Goal: Task Accomplishment & Management: Use online tool/utility

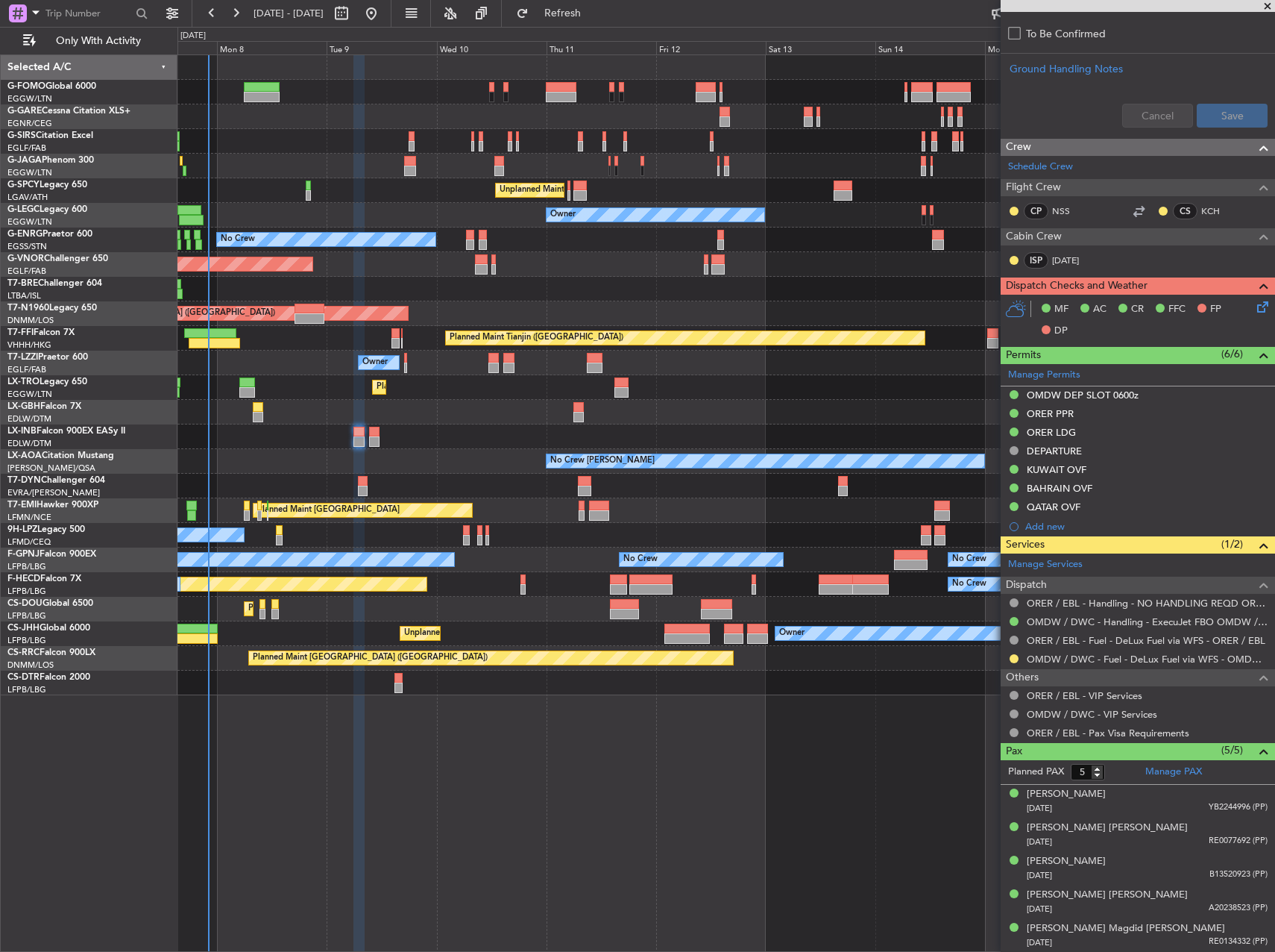
click at [454, 375] on div "Planned Maint [GEOGRAPHIC_DATA] ([GEOGRAPHIC_DATA]) Unplanned Maint [GEOGRAPHIC…" at bounding box center [726, 375] width 1097 height 640
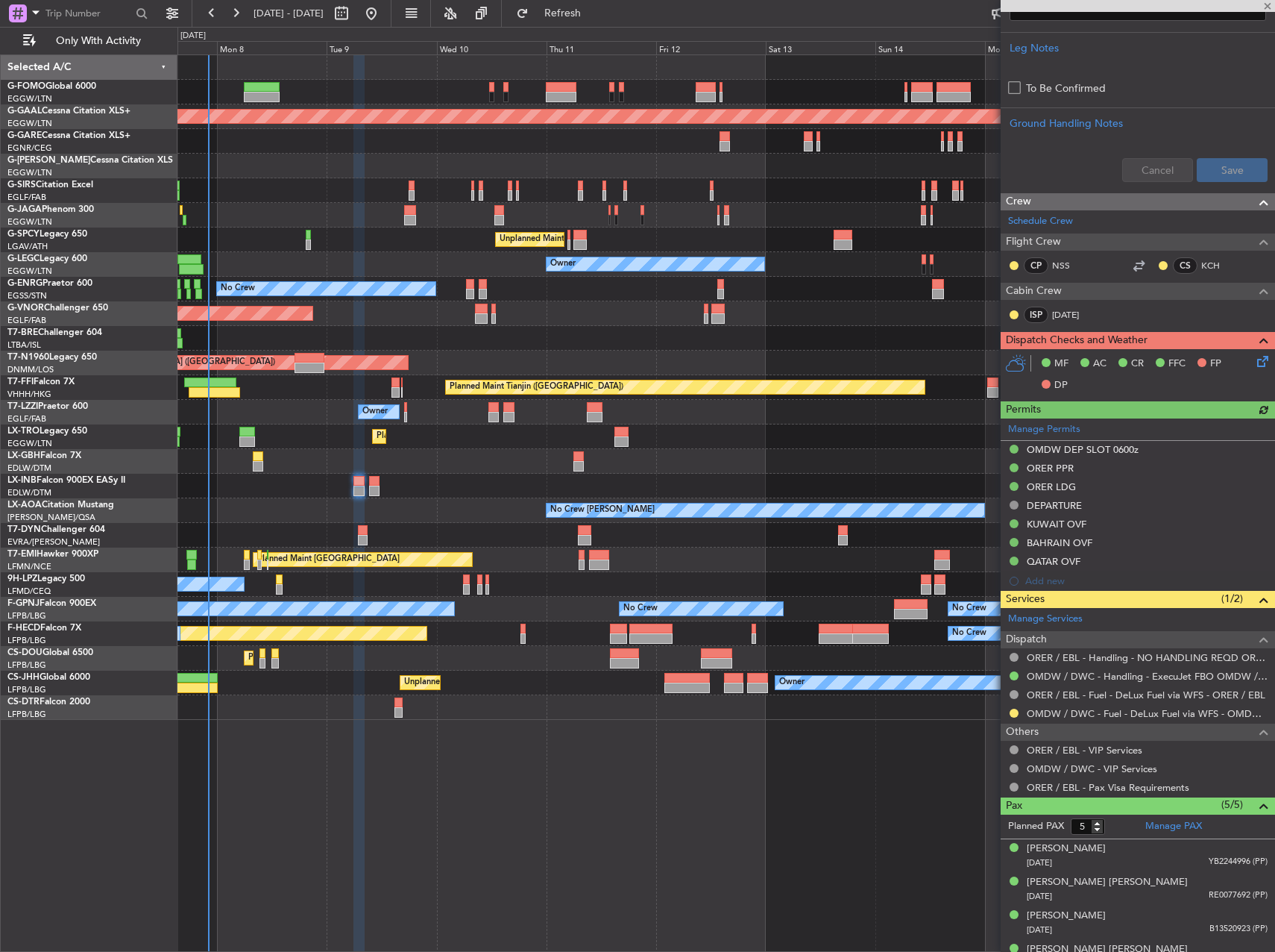
scroll to position [654, 0]
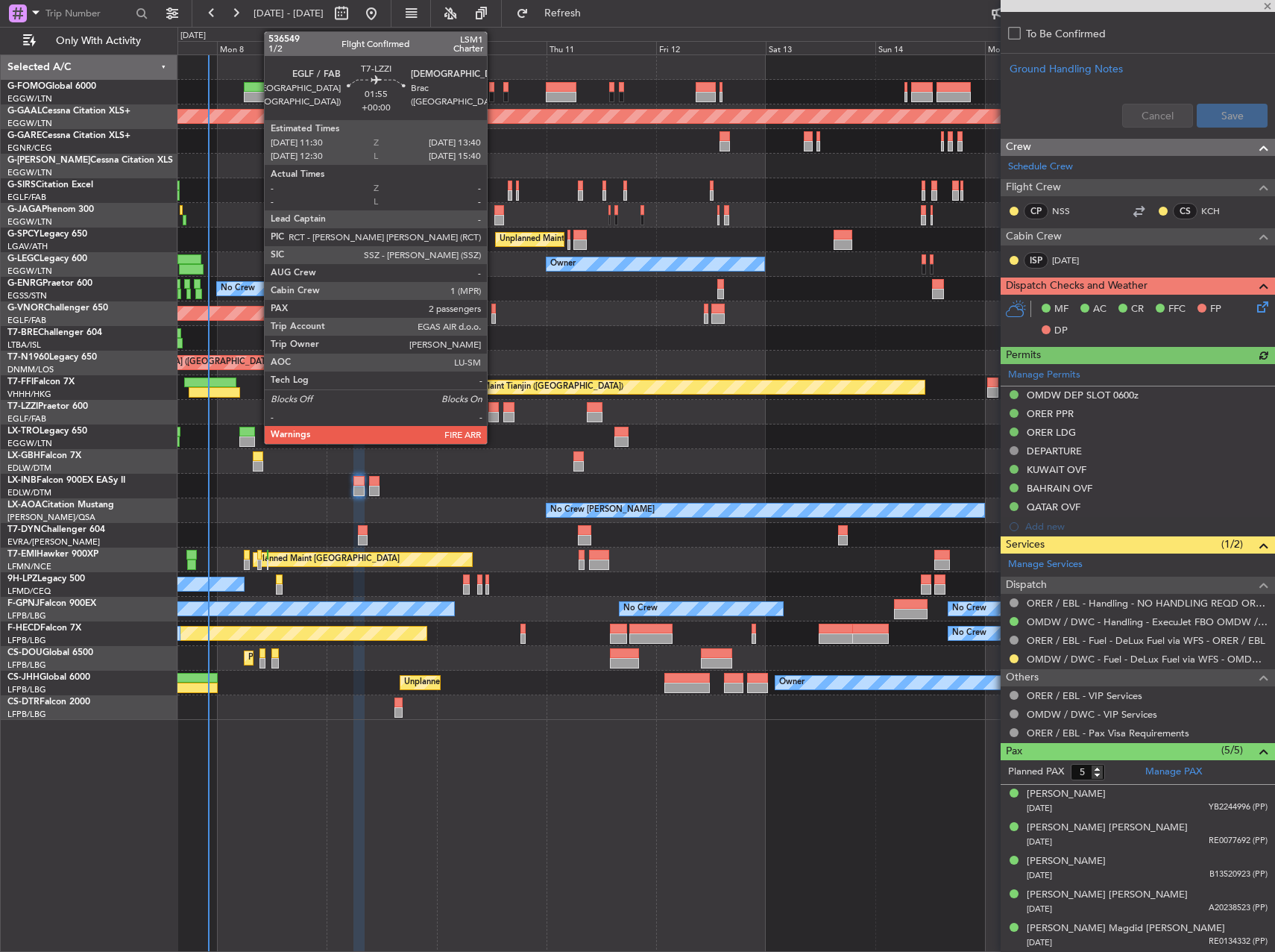
click at [494, 417] on div at bounding box center [494, 417] width 11 height 11
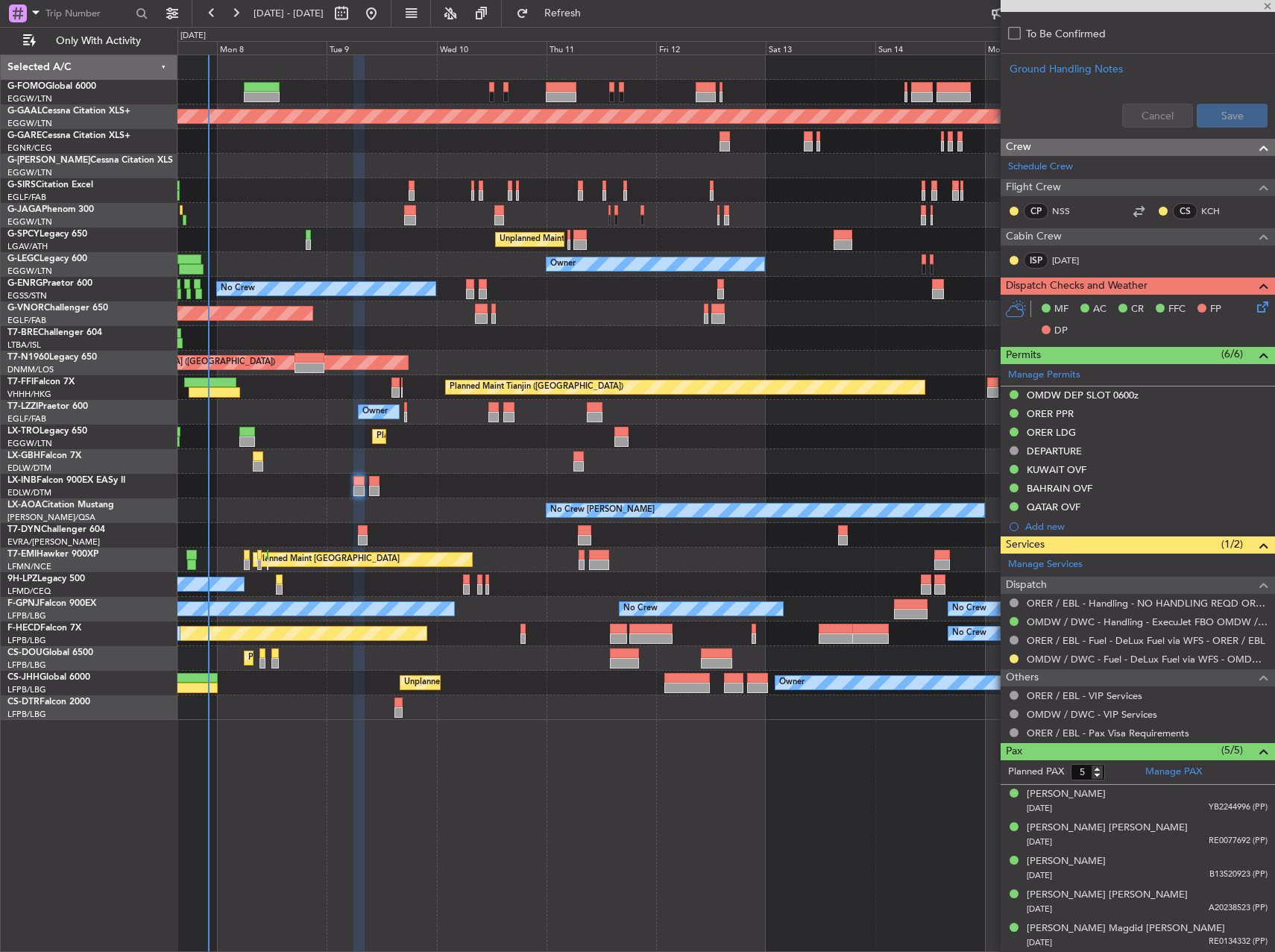
type input "2"
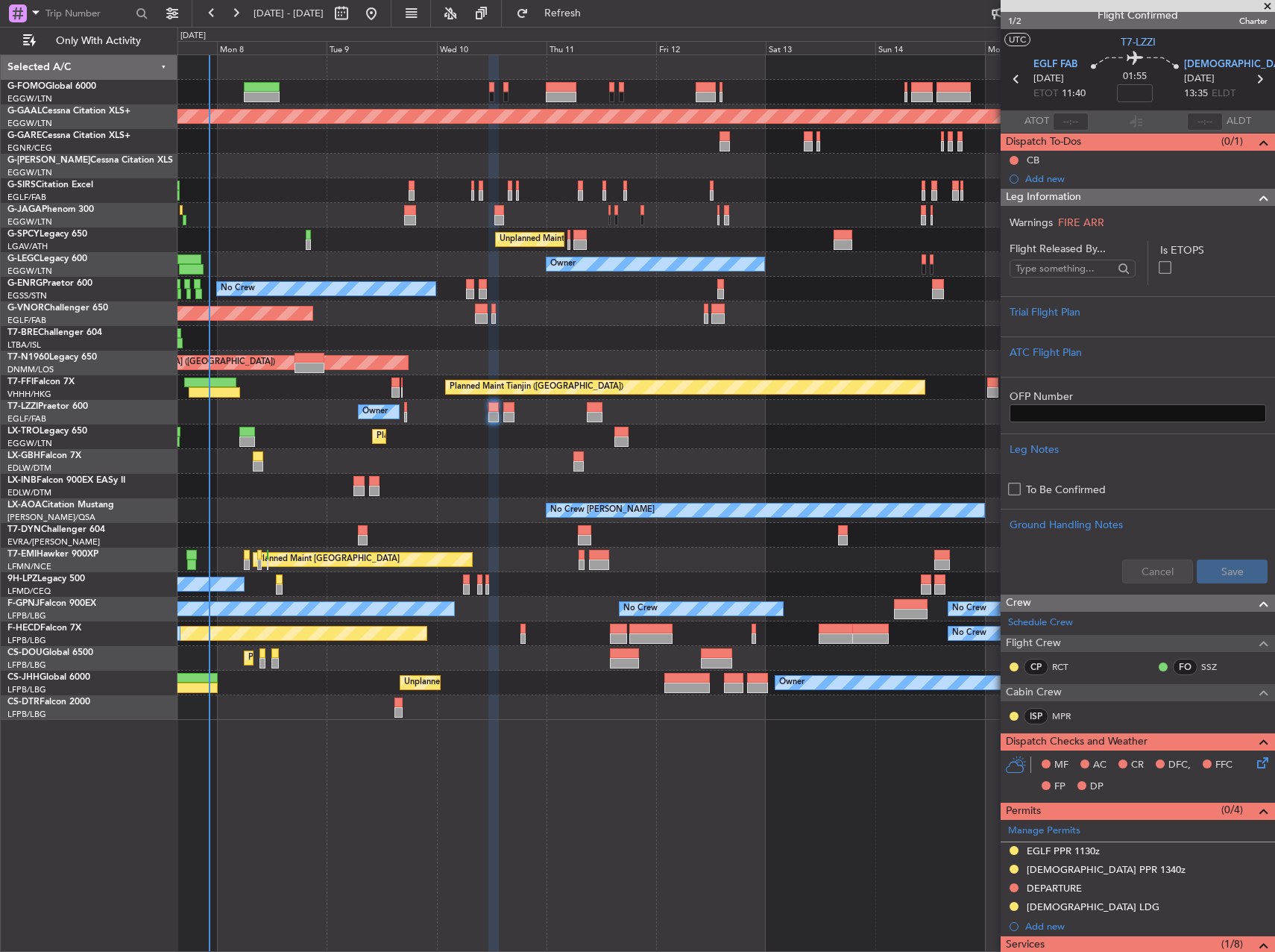
scroll to position [0, 0]
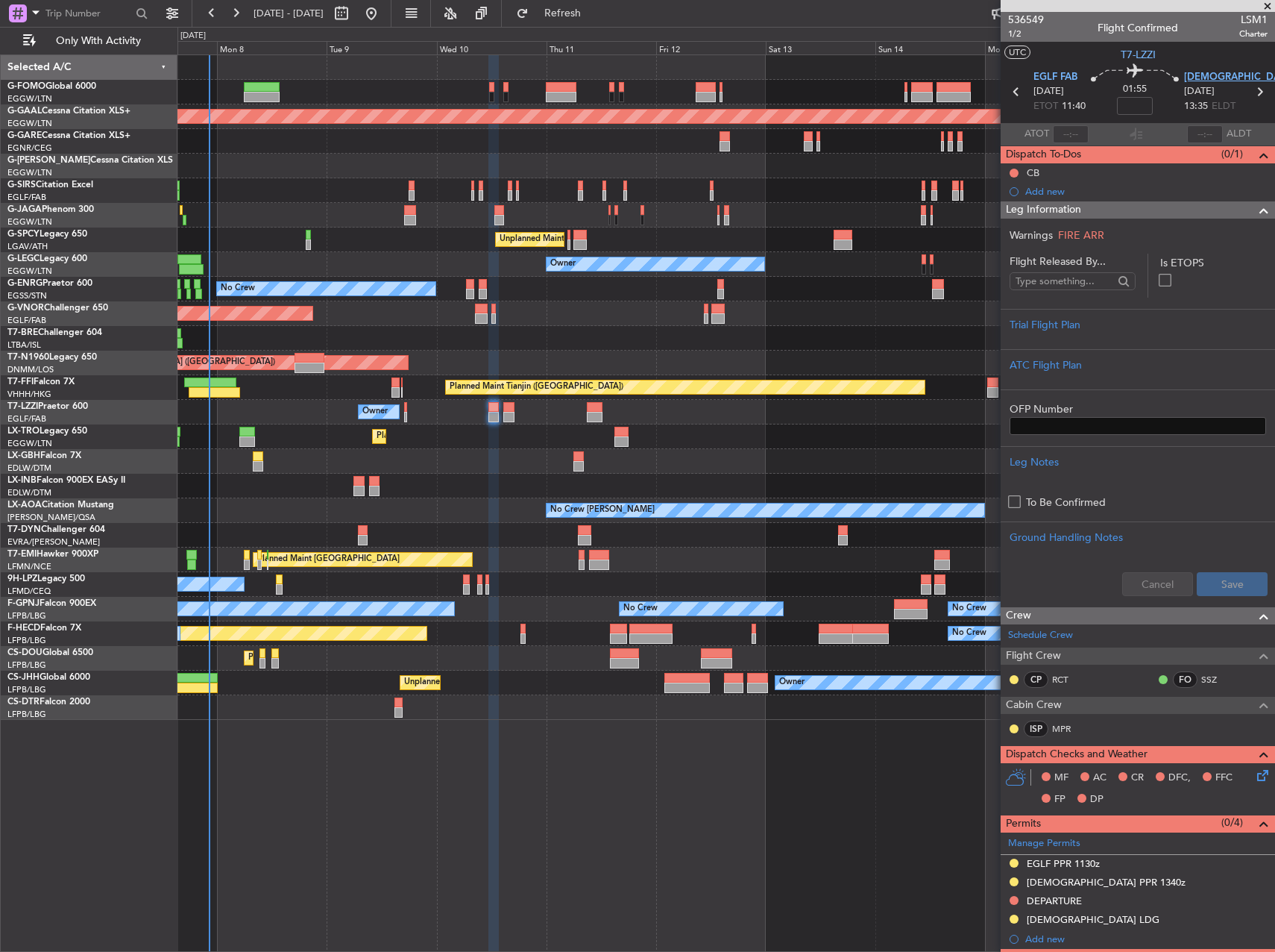
click at [1208, 71] on span "LDSB BWK" at bounding box center [1252, 78] width 135 height 15
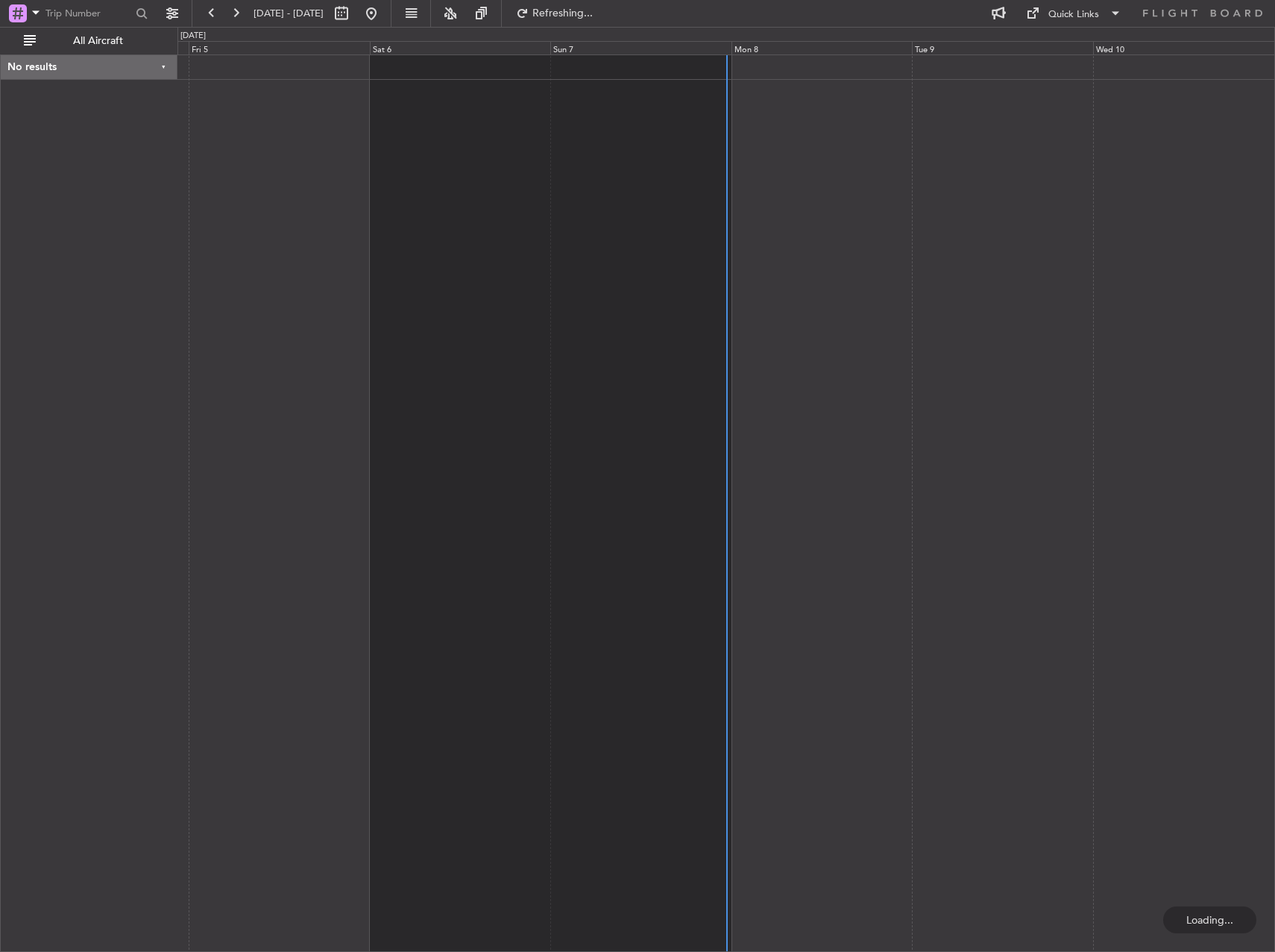
click at [592, 238] on div at bounding box center [726, 503] width 1098 height 897
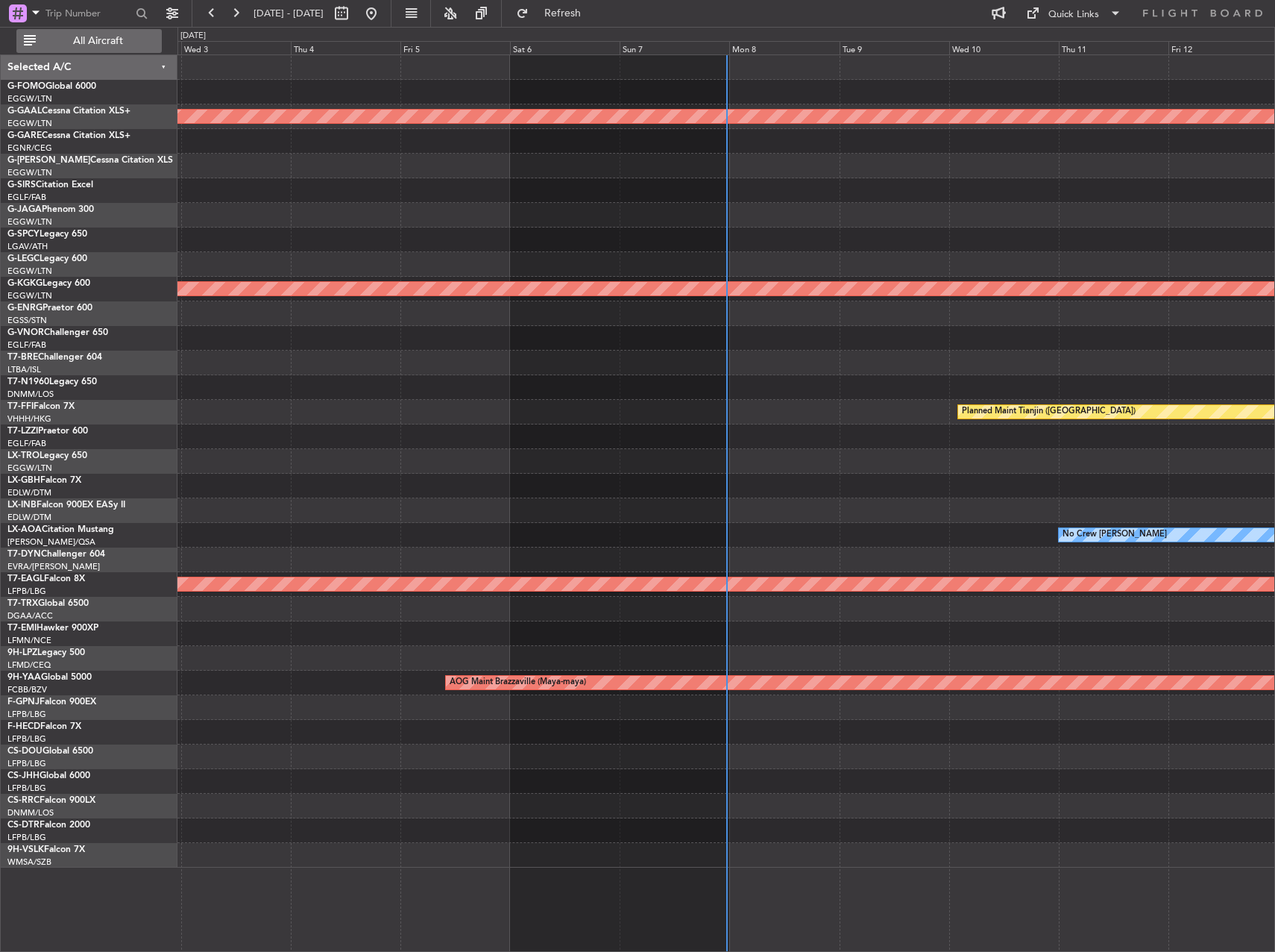
click at [103, 41] on span "All Aircraft" at bounding box center [98, 41] width 119 height 11
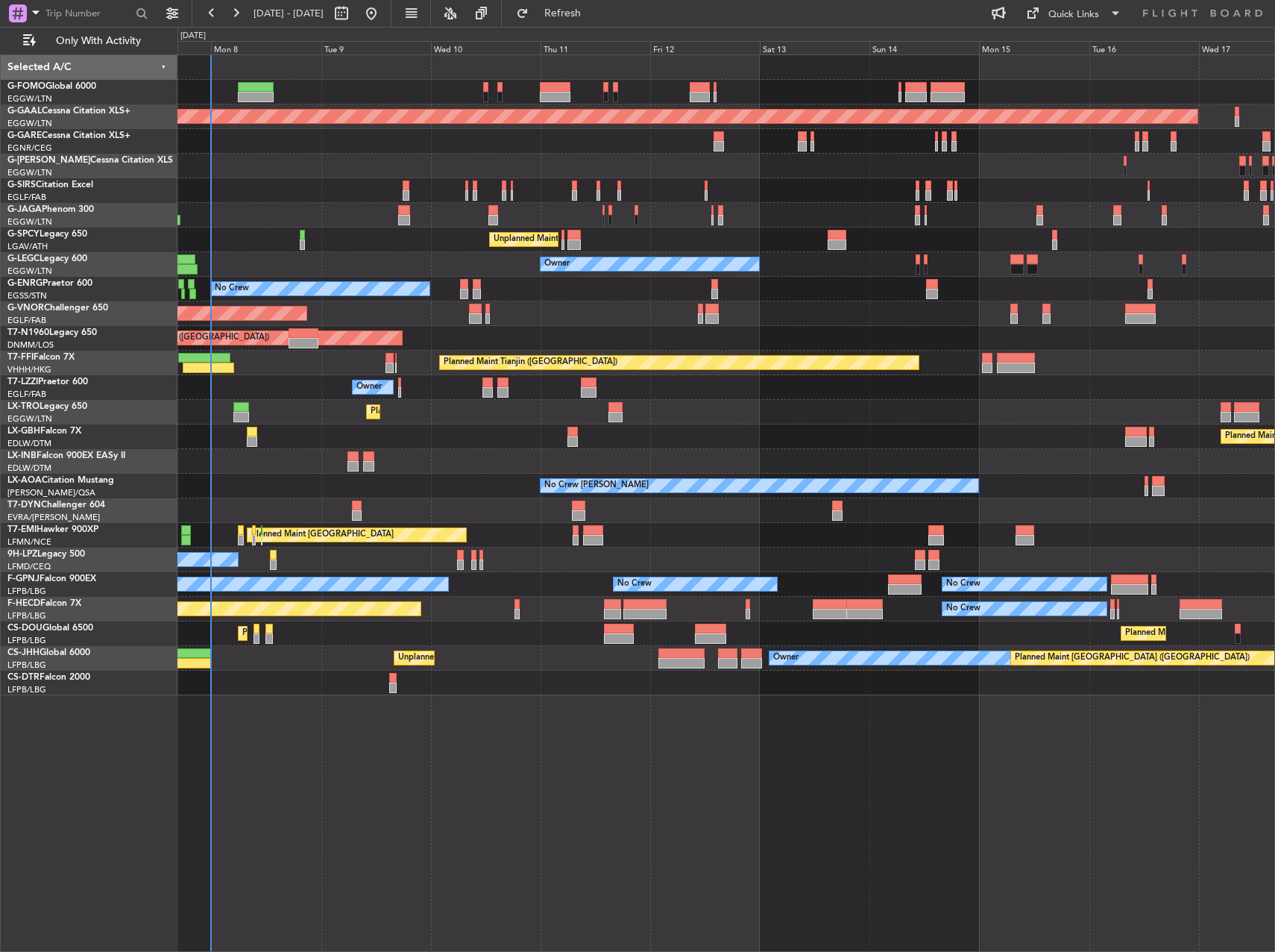
click at [712, 731] on div "Planned Maint [GEOGRAPHIC_DATA] ([GEOGRAPHIC_DATA]) Planned [GEOGRAPHIC_DATA] U…" at bounding box center [726, 503] width 1098 height 897
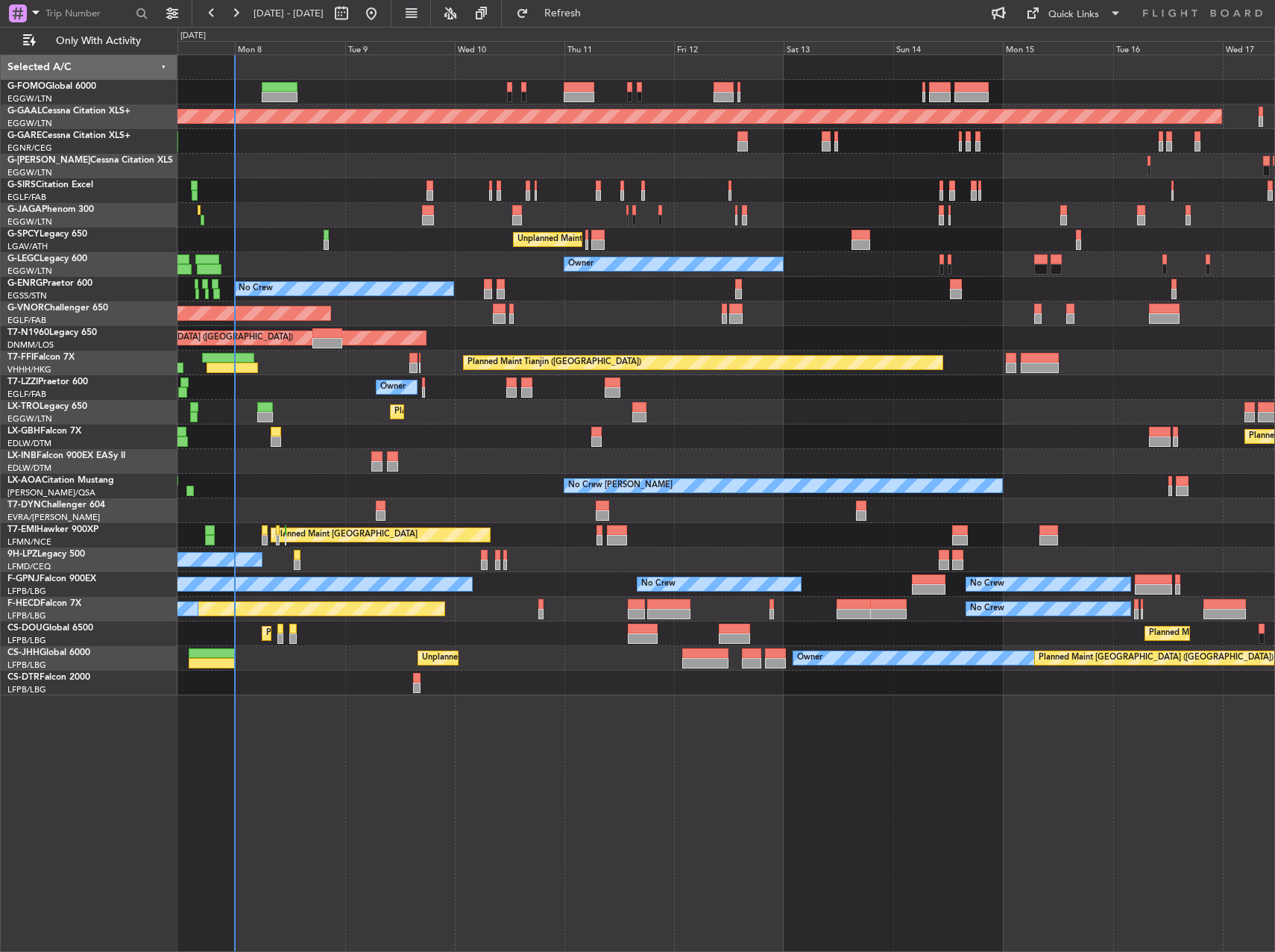
click at [736, 731] on div "Planned Maint [GEOGRAPHIC_DATA] ([GEOGRAPHIC_DATA]) Planned [GEOGRAPHIC_DATA] O…" at bounding box center [726, 503] width 1098 height 897
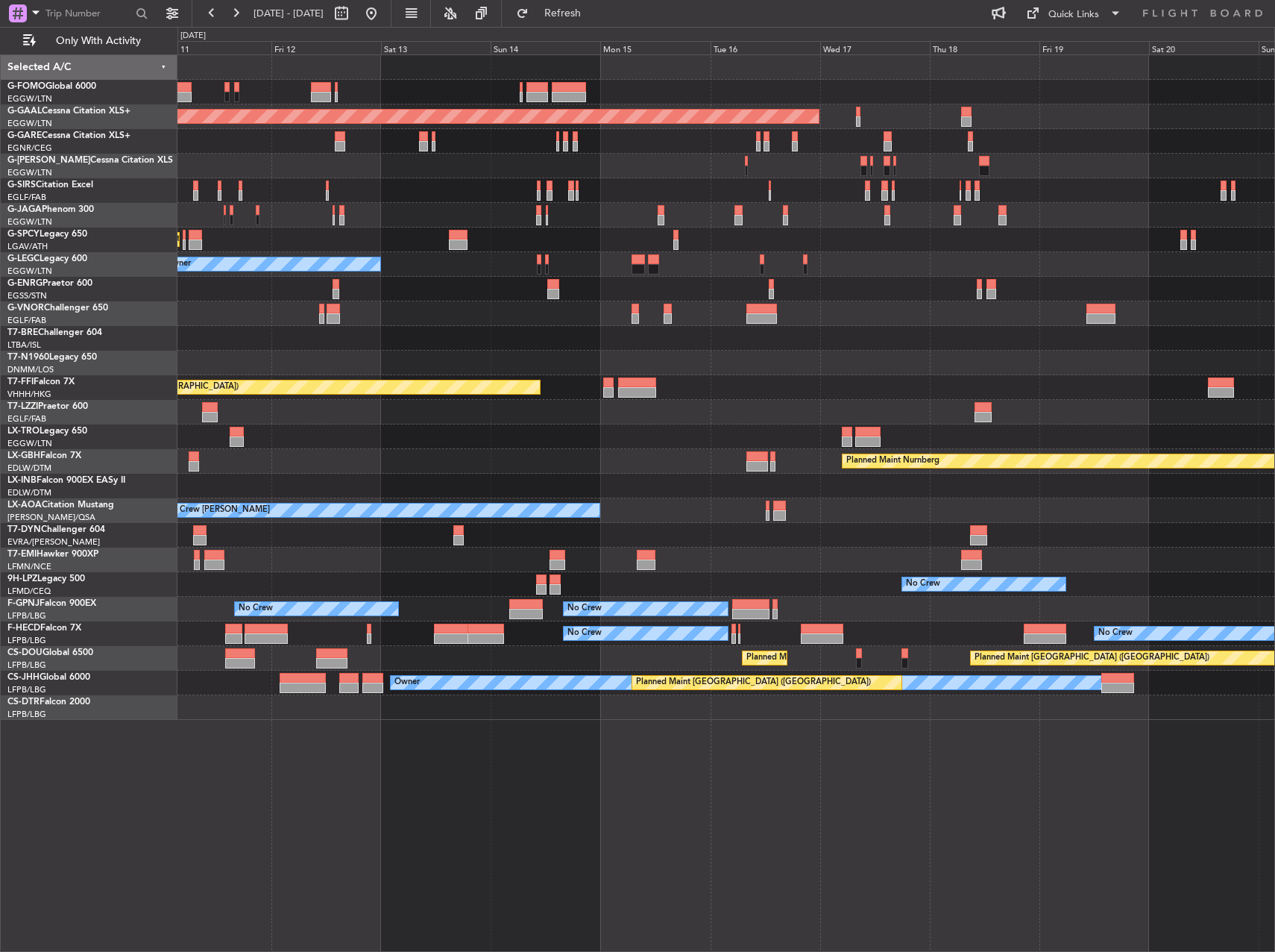
click at [610, 733] on div "Planned Maint Dusseldorf Unplanned Maint [GEOGRAPHIC_DATA] ([PERSON_NAME] Intl)…" at bounding box center [726, 503] width 1098 height 897
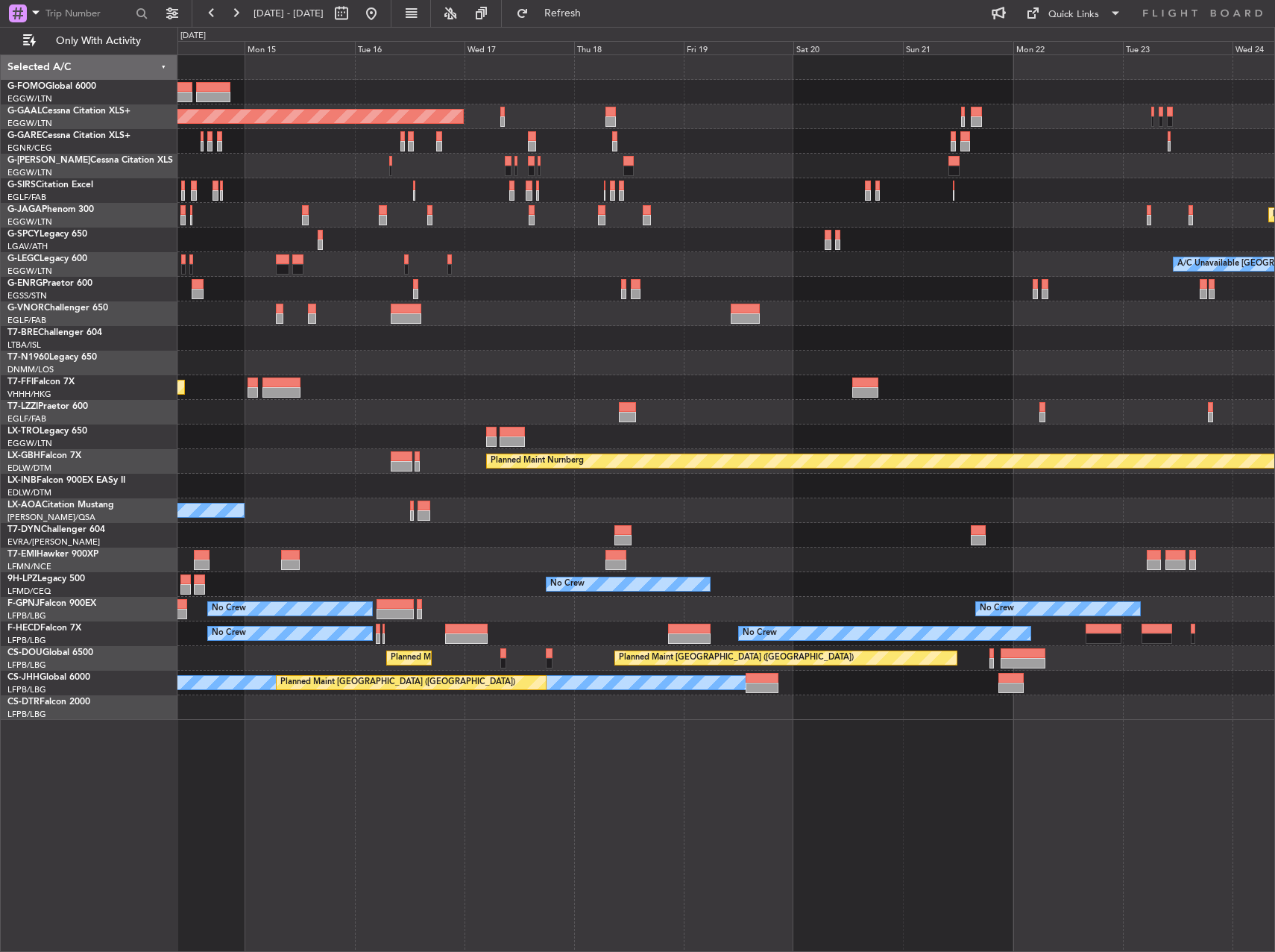
click at [479, 743] on div "Planned Maint Dusseldorf Planned Maint [GEOGRAPHIC_DATA] ([GEOGRAPHIC_DATA]) A/…" at bounding box center [726, 503] width 1098 height 897
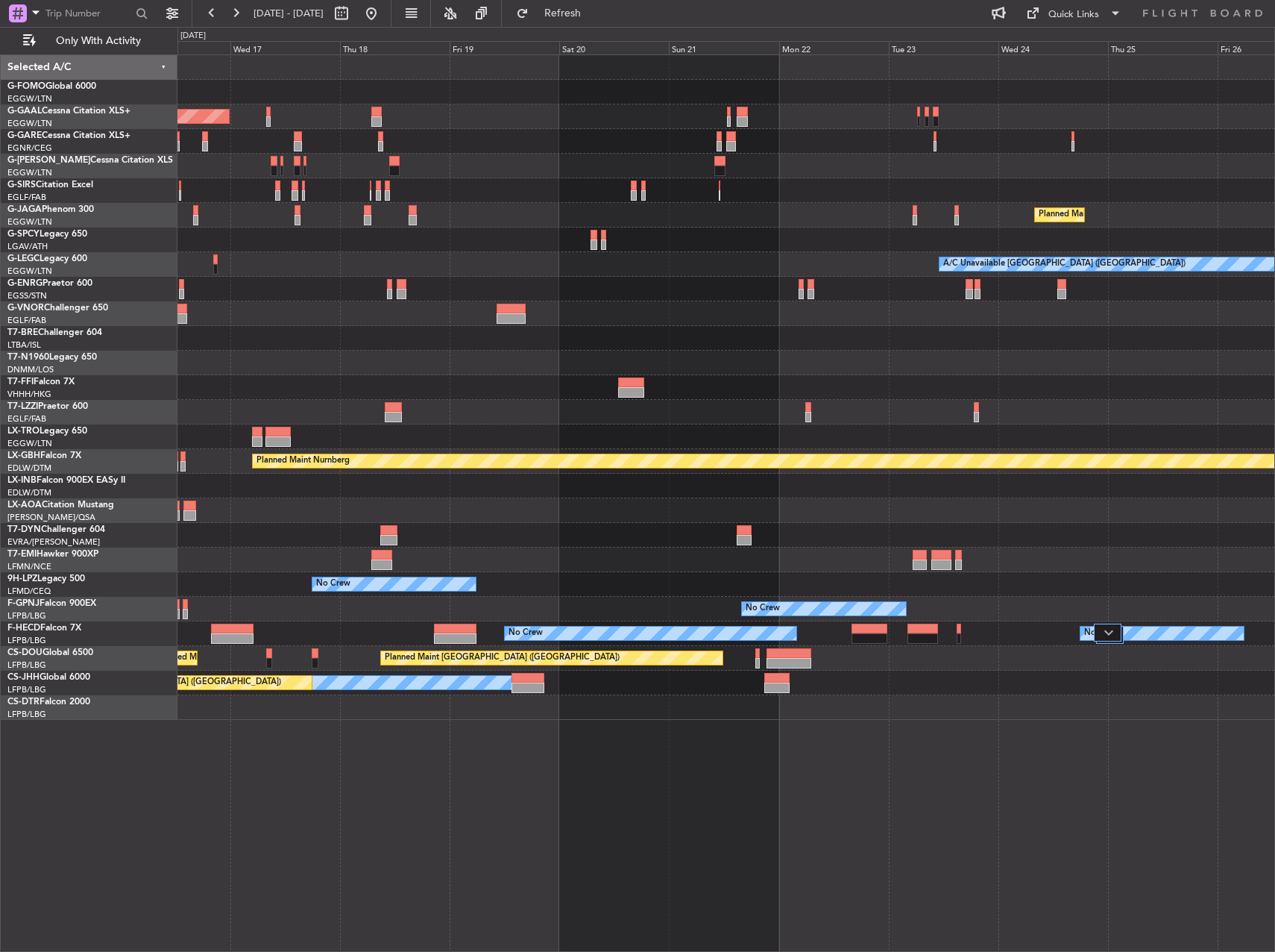
click at [626, 747] on div "Planned Maint Dusseldorf Planned Maint [GEOGRAPHIC_DATA] ([GEOGRAPHIC_DATA]) A/…" at bounding box center [726, 503] width 1098 height 897
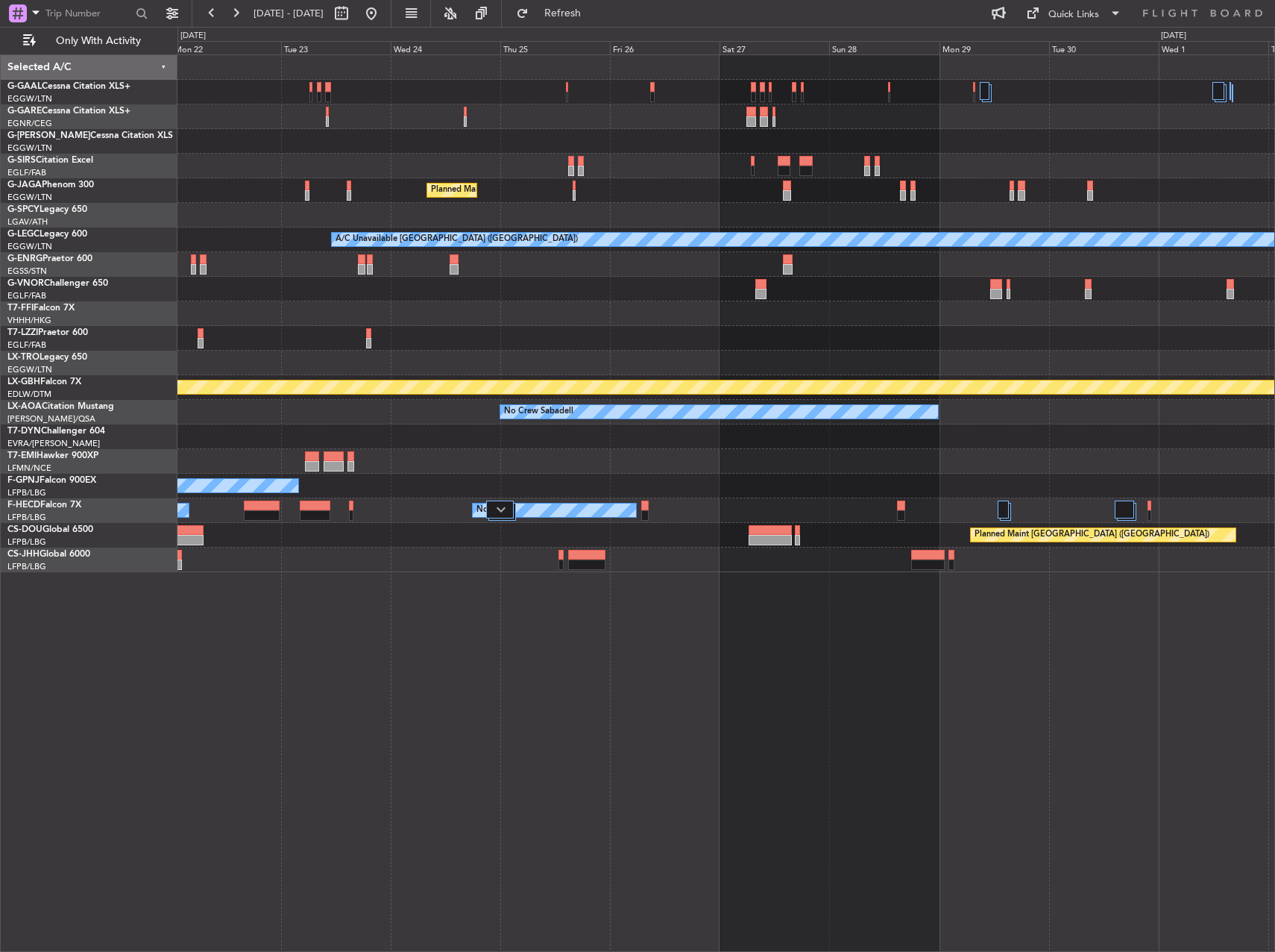
click at [410, 640] on div "Planned Maint [GEOGRAPHIC_DATA] ([GEOGRAPHIC_DATA]) A/C Unavailable [GEOGRAPHIC…" at bounding box center [726, 503] width 1098 height 897
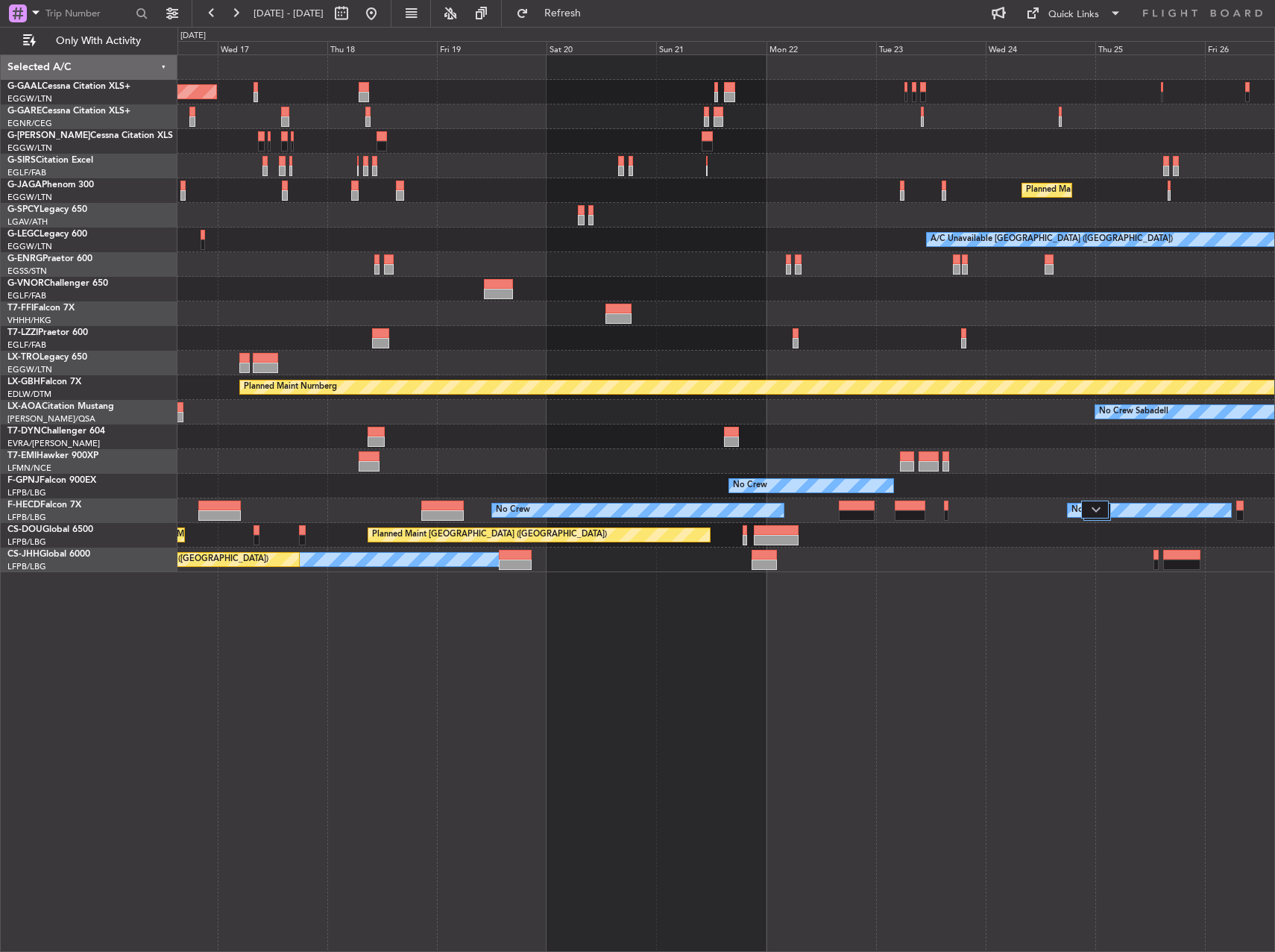
click at [1159, 584] on div "Planned Maint Dusseldorf Planned Maint [GEOGRAPHIC_DATA] ([GEOGRAPHIC_DATA]) A/…" at bounding box center [726, 503] width 1098 height 897
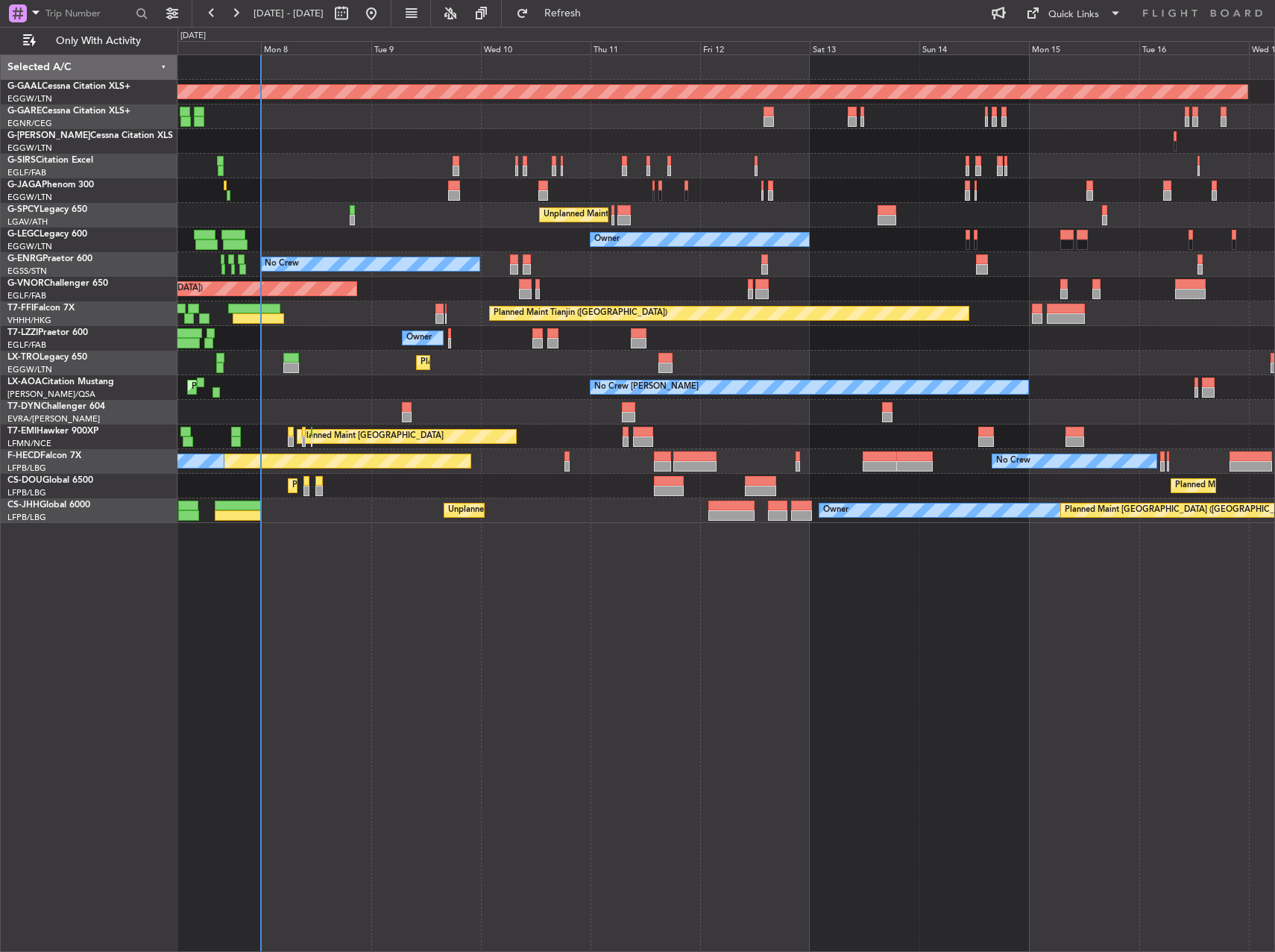
click at [1275, 605] on html "[DATE] - [DATE] Refresh Quick Links Only With Activity Planned [GEOGRAPHIC_DATA…" at bounding box center [637, 476] width 1275 height 952
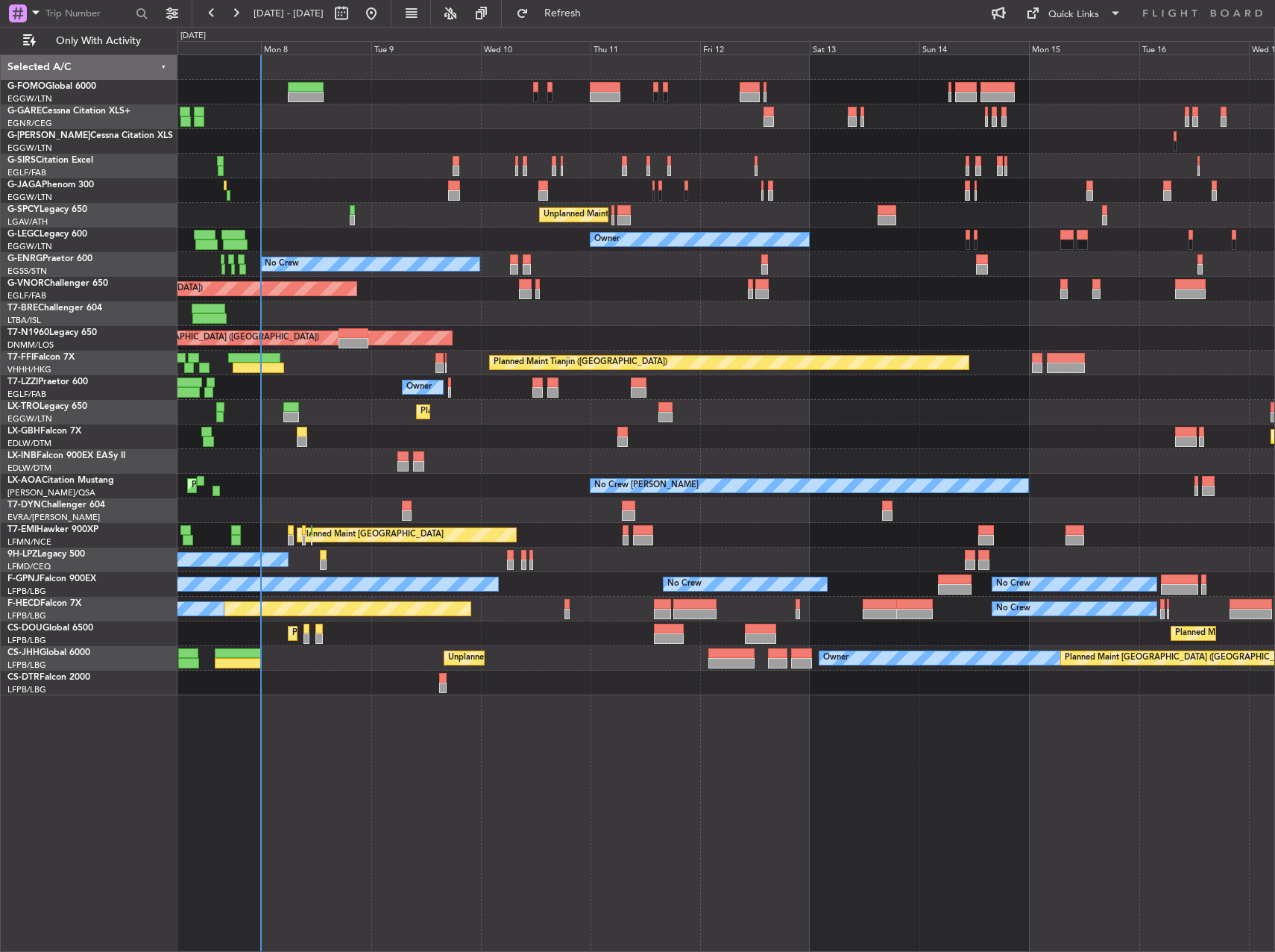
click at [544, 512] on div at bounding box center [726, 511] width 1097 height 25
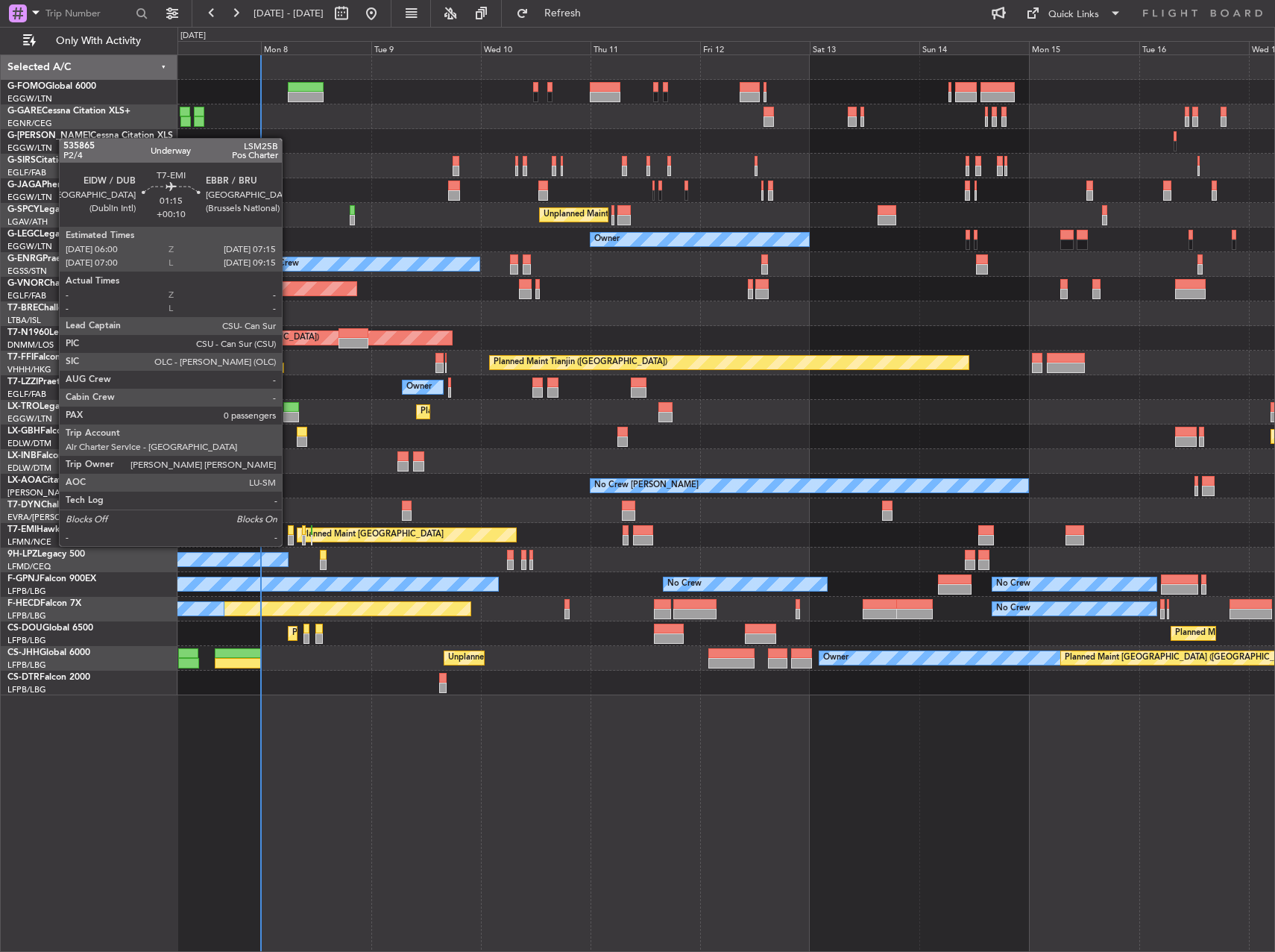
click at [289, 532] on div at bounding box center [290, 530] width 6 height 11
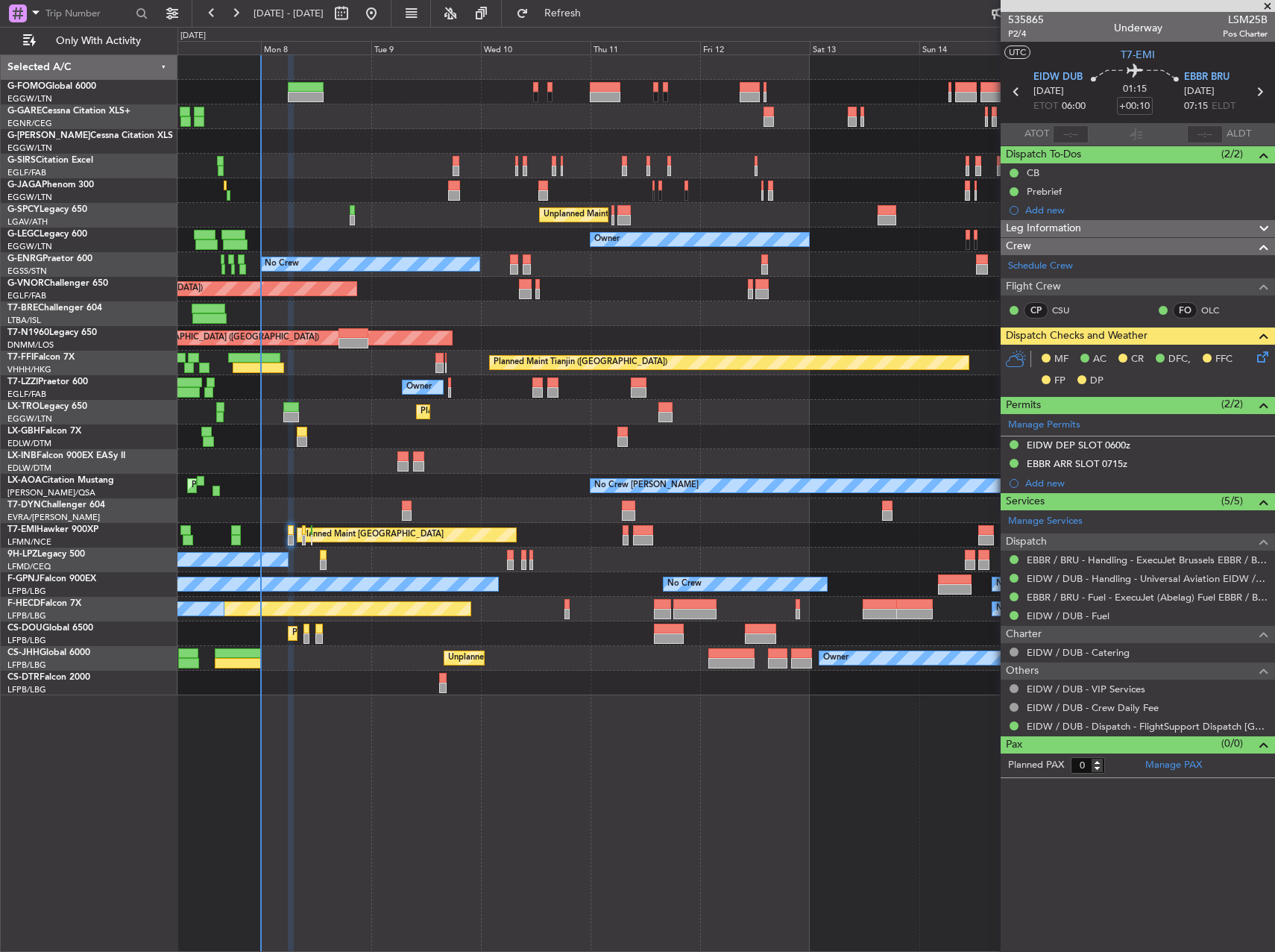
click at [1260, 358] on icon at bounding box center [1260, 354] width 12 height 12
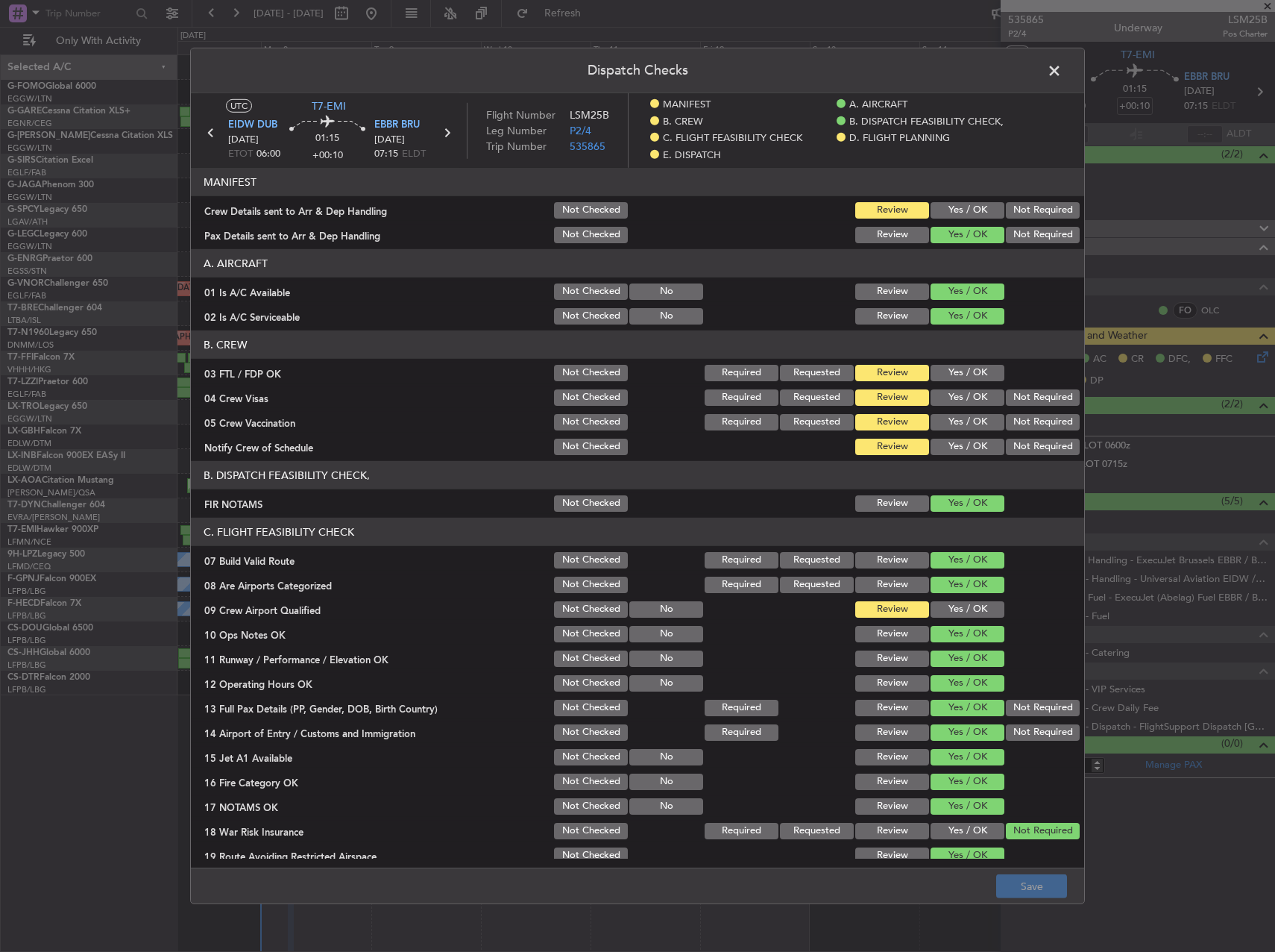
click at [953, 207] on button "Yes / OK" at bounding box center [968, 211] width 74 height 16
drag, startPoint x: 959, startPoint y: 369, endPoint x: 968, endPoint y: 376, distance: 11.4
click at [958, 371] on button "Yes / OK" at bounding box center [968, 373] width 74 height 16
drag, startPoint x: 1013, startPoint y: 390, endPoint x: 1018, endPoint y: 404, distance: 14.9
click at [1014, 392] on button "Not Required" at bounding box center [1043, 398] width 74 height 16
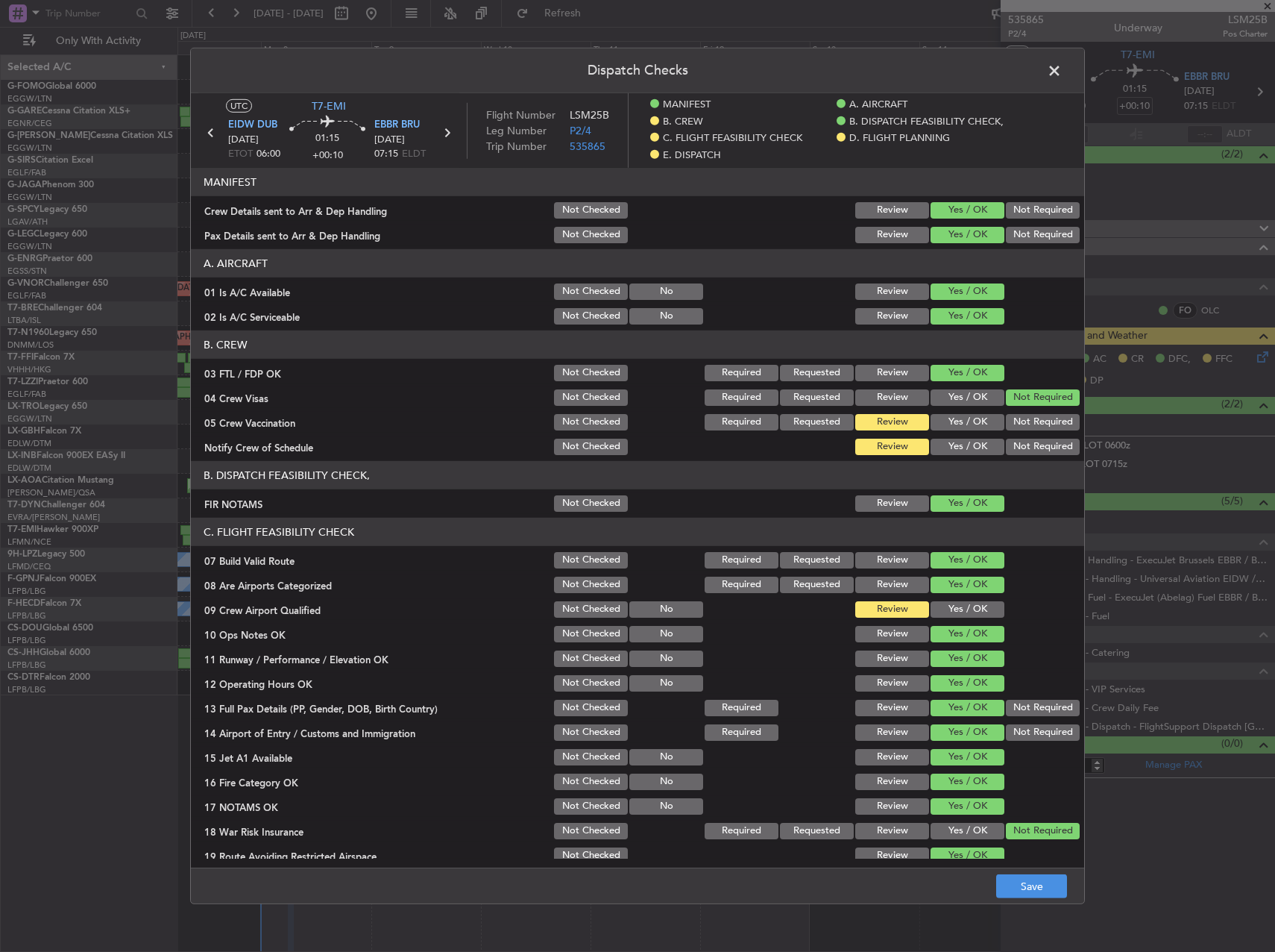
click at [1019, 415] on button "Not Required" at bounding box center [1043, 422] width 74 height 16
click at [970, 446] on button "Yes / OK" at bounding box center [968, 447] width 74 height 16
click at [964, 610] on button "Yes / OK" at bounding box center [968, 609] width 74 height 16
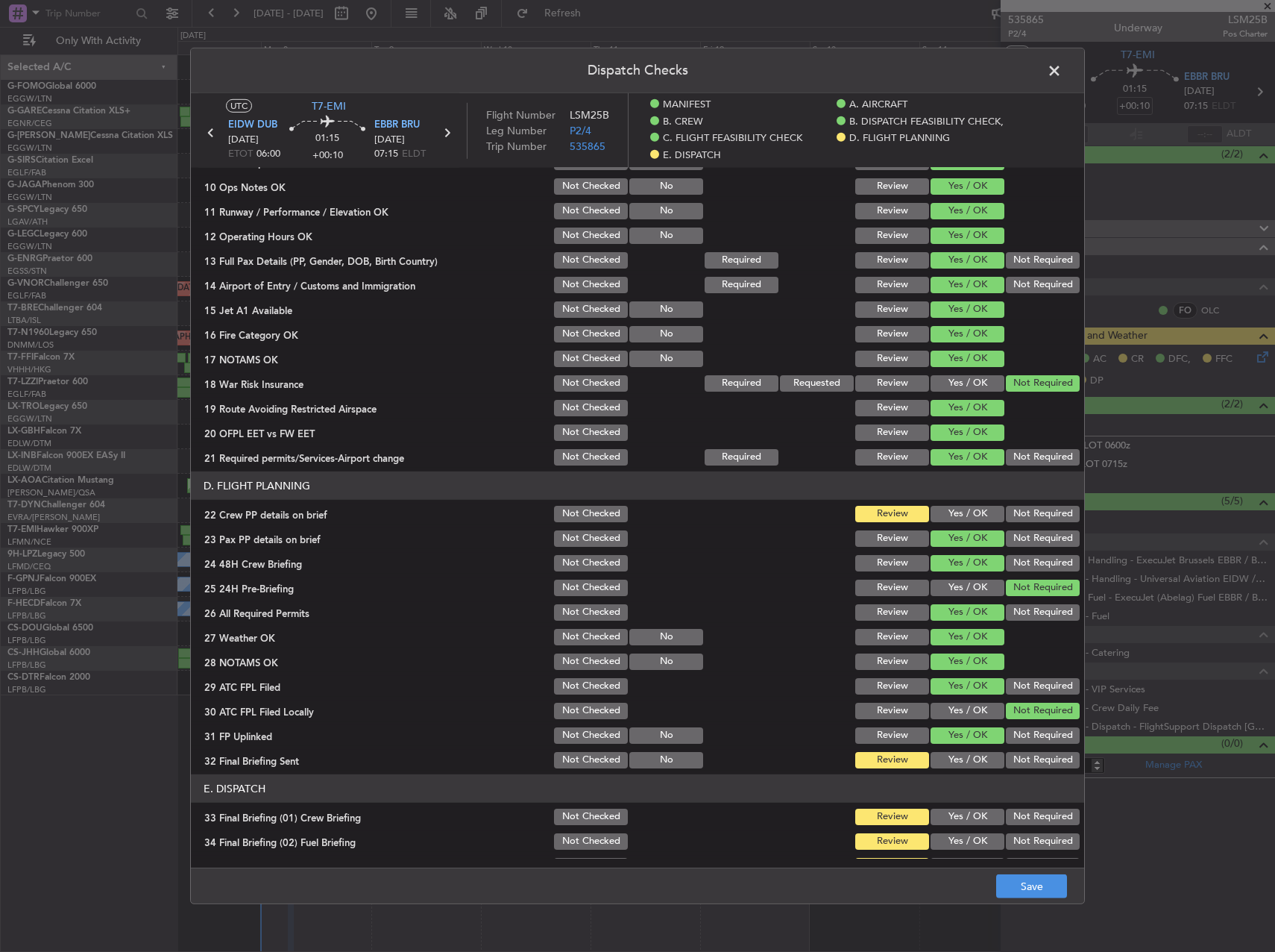
click at [967, 508] on button "Yes / OK" at bounding box center [968, 514] width 74 height 16
click at [970, 747] on section "D. FLIGHT PLANNING 22 Crew PP details on brief Not Checked Review Yes / OK Not …" at bounding box center [638, 621] width 894 height 299
click at [972, 757] on button "Yes / OK" at bounding box center [968, 760] width 74 height 16
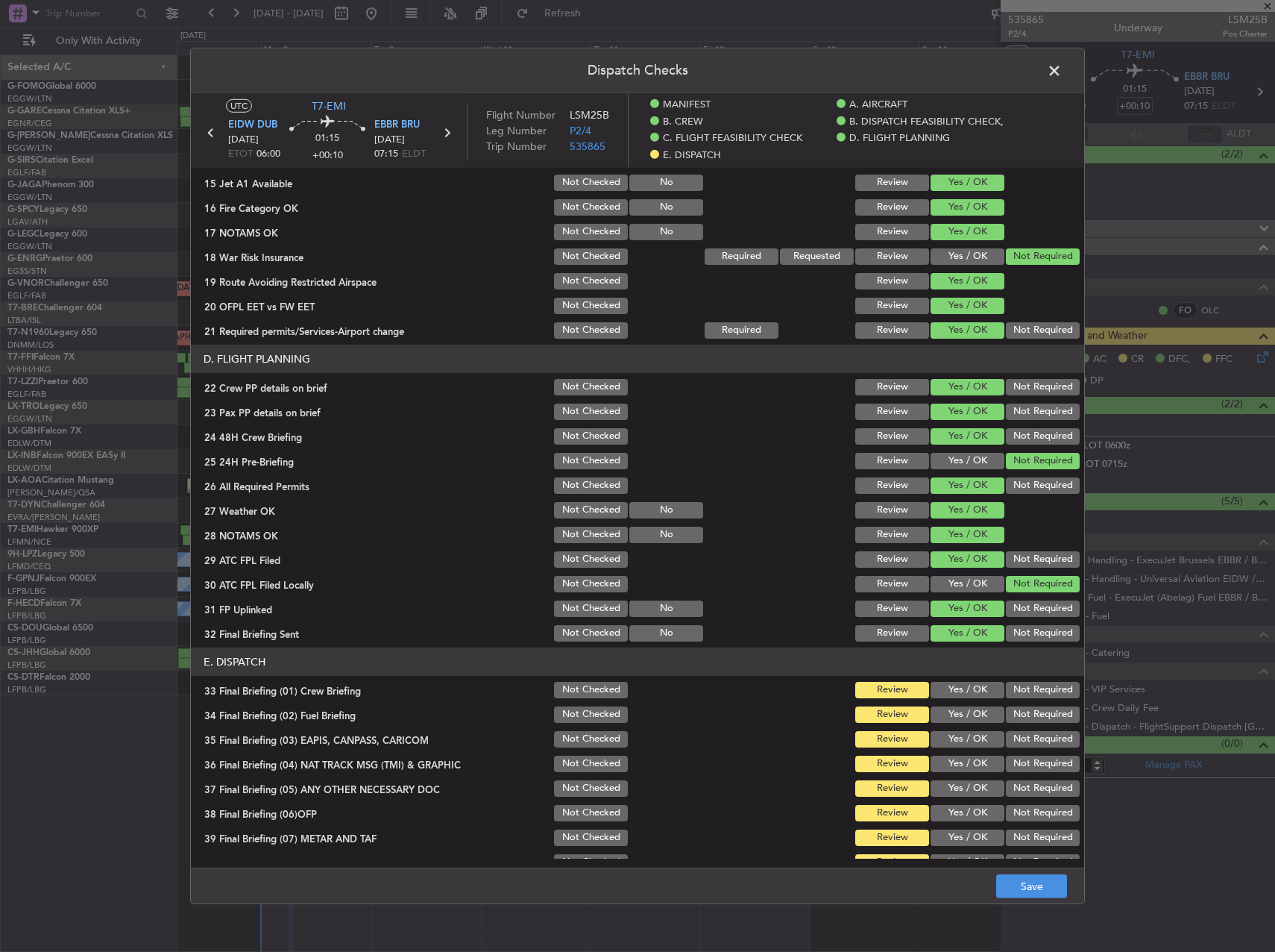
scroll to position [690, 0]
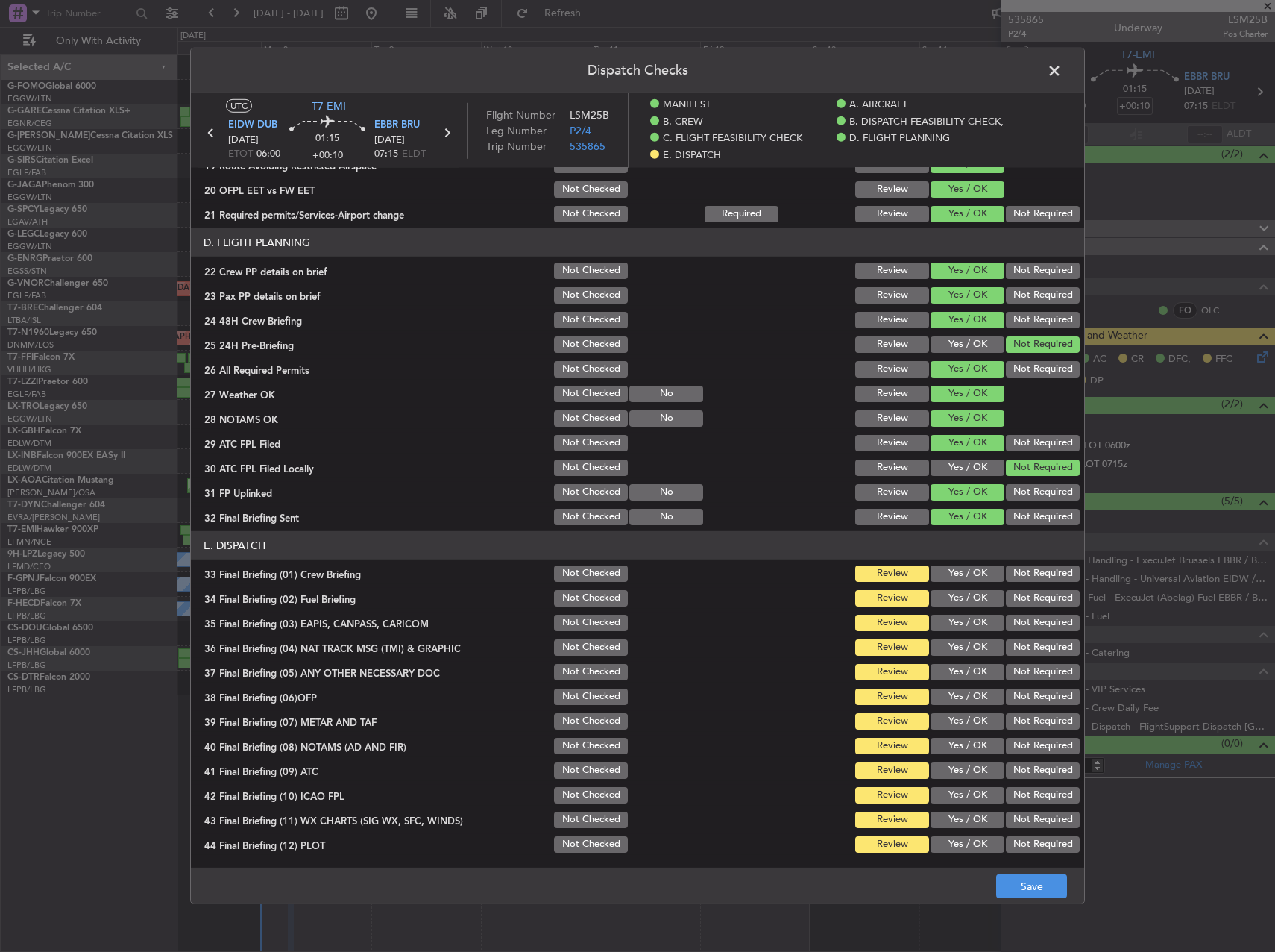
click at [1019, 522] on button "Not Required" at bounding box center [1043, 517] width 74 height 16
click at [951, 572] on button "Yes / OK" at bounding box center [968, 574] width 74 height 16
click at [949, 603] on button "Yes / OK" at bounding box center [968, 599] width 74 height 16
drag, startPoint x: 994, startPoint y: 627, endPoint x: 1012, endPoint y: 626, distance: 18.0
click at [1004, 627] on div "Not Required" at bounding box center [1041, 622] width 75 height 20
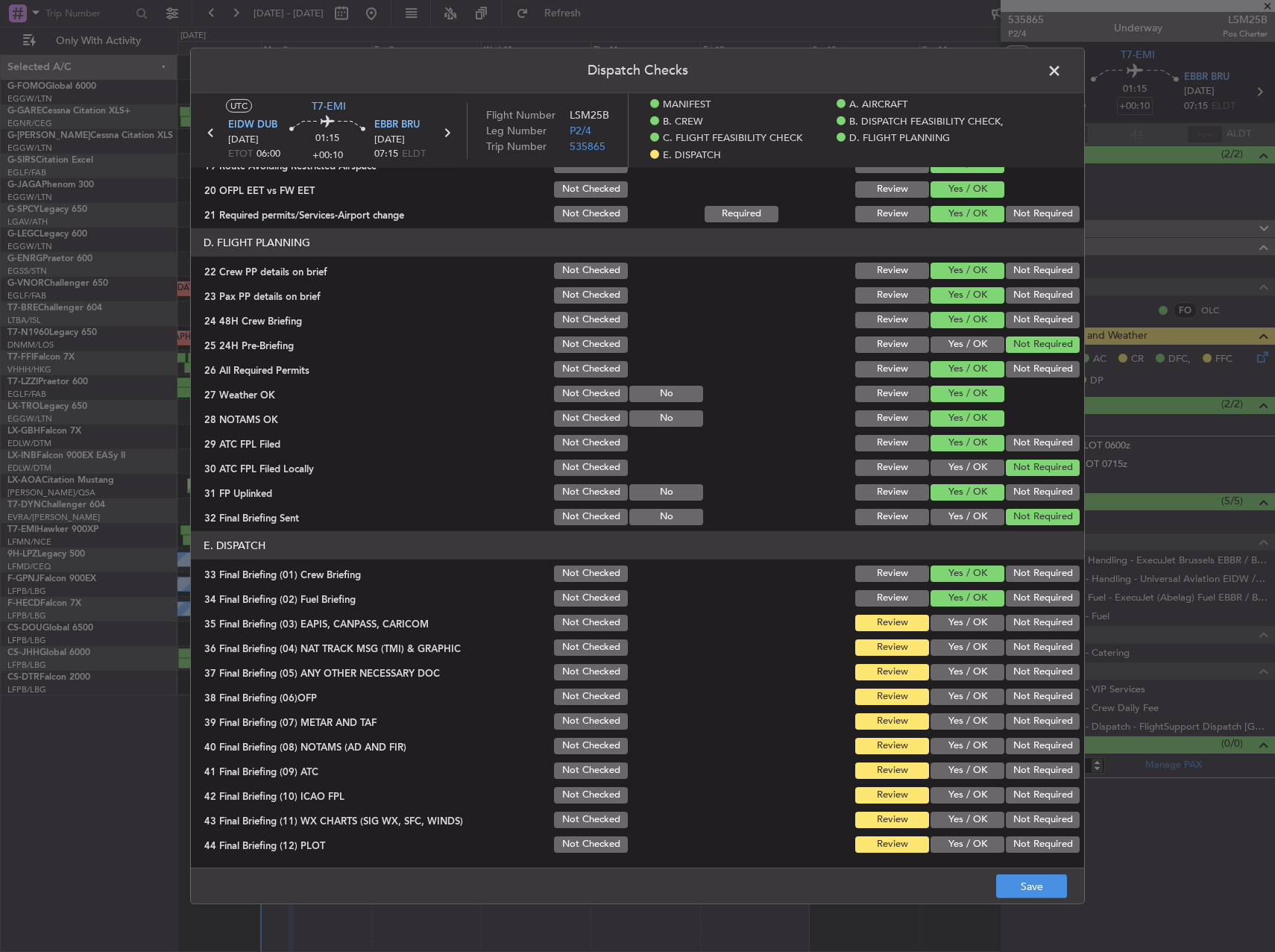
drag, startPoint x: 1012, startPoint y: 626, endPoint x: 1012, endPoint y: 657, distance: 31.0
click at [1012, 627] on button "Not Required" at bounding box center [1043, 623] width 74 height 16
click at [1012, 658] on section "E. DISPATCH 33 Final Briefing (01) Crew Briefing Not Checked Review Yes / OK No…" at bounding box center [638, 693] width 894 height 324
click at [1012, 676] on button "Not Required" at bounding box center [1043, 672] width 74 height 16
click at [1011, 645] on button "Not Required" at bounding box center [1043, 648] width 74 height 16
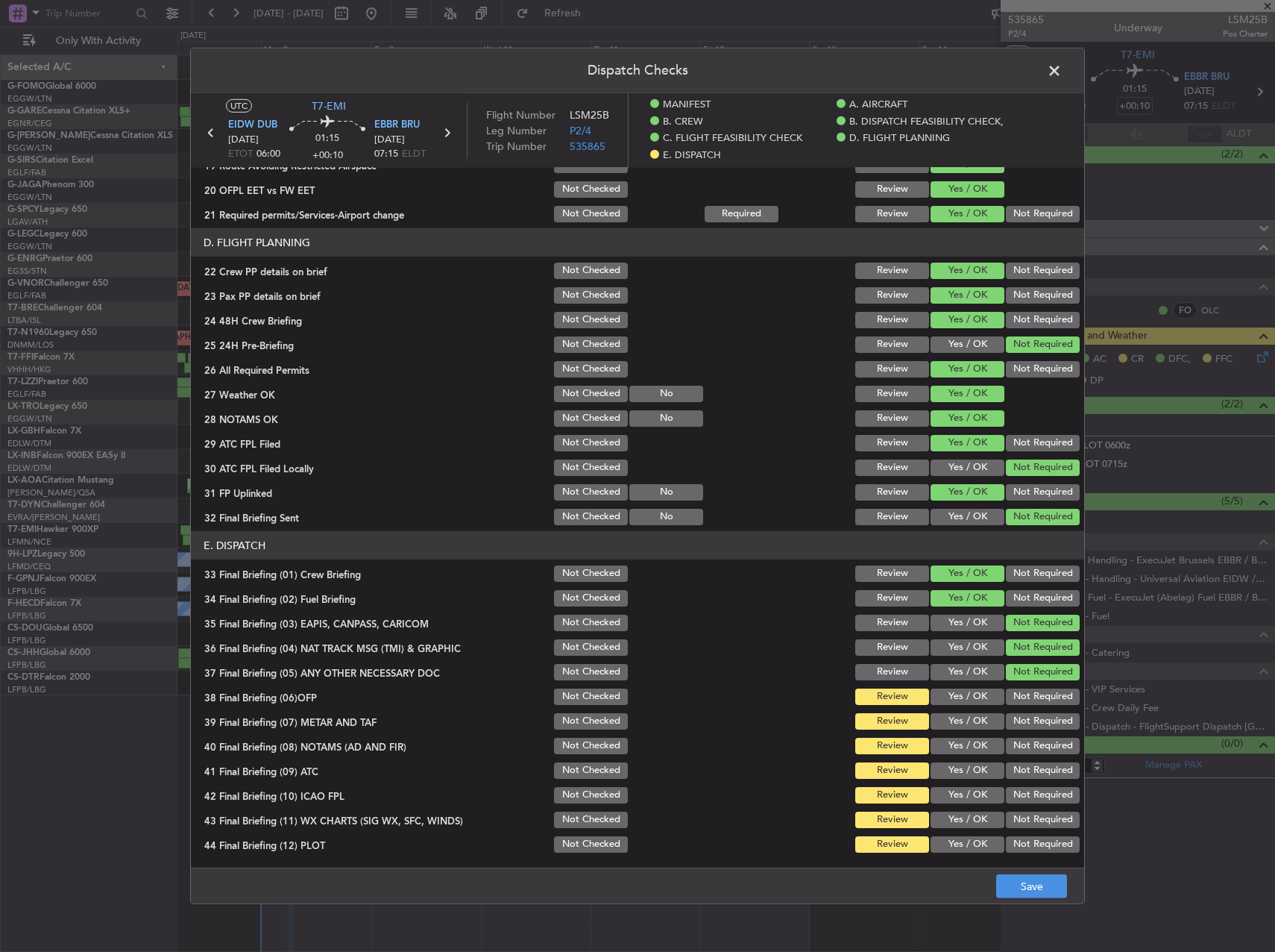
click at [976, 714] on button "Yes / OK" at bounding box center [968, 722] width 74 height 16
click at [962, 699] on button "Yes / OK" at bounding box center [968, 697] width 74 height 16
click at [964, 742] on button "Yes / OK" at bounding box center [968, 746] width 74 height 16
click at [968, 765] on button "Yes / OK" at bounding box center [968, 771] width 74 height 16
click at [1006, 794] on button "Not Required" at bounding box center [1043, 795] width 74 height 16
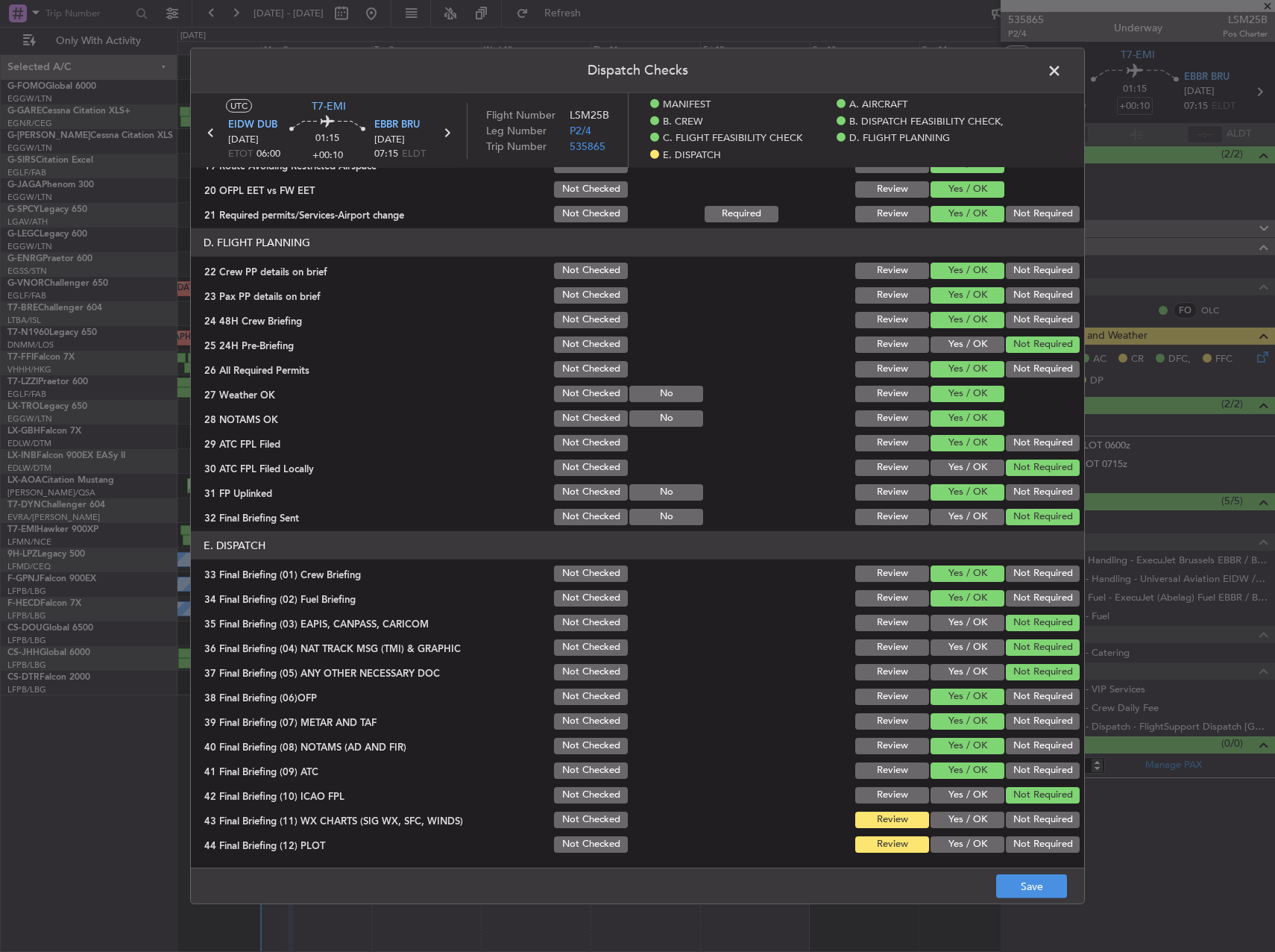
click at [979, 813] on div "Yes / OK" at bounding box center [967, 819] width 75 height 20
click at [977, 829] on div "Yes / OK" at bounding box center [967, 819] width 75 height 20
click at [977, 842] on button "Yes / OK" at bounding box center [968, 845] width 74 height 16
drag, startPoint x: 969, startPoint y: 813, endPoint x: 1000, endPoint y: 840, distance: 41.1
click at [969, 812] on button "Yes / OK" at bounding box center [968, 820] width 74 height 16
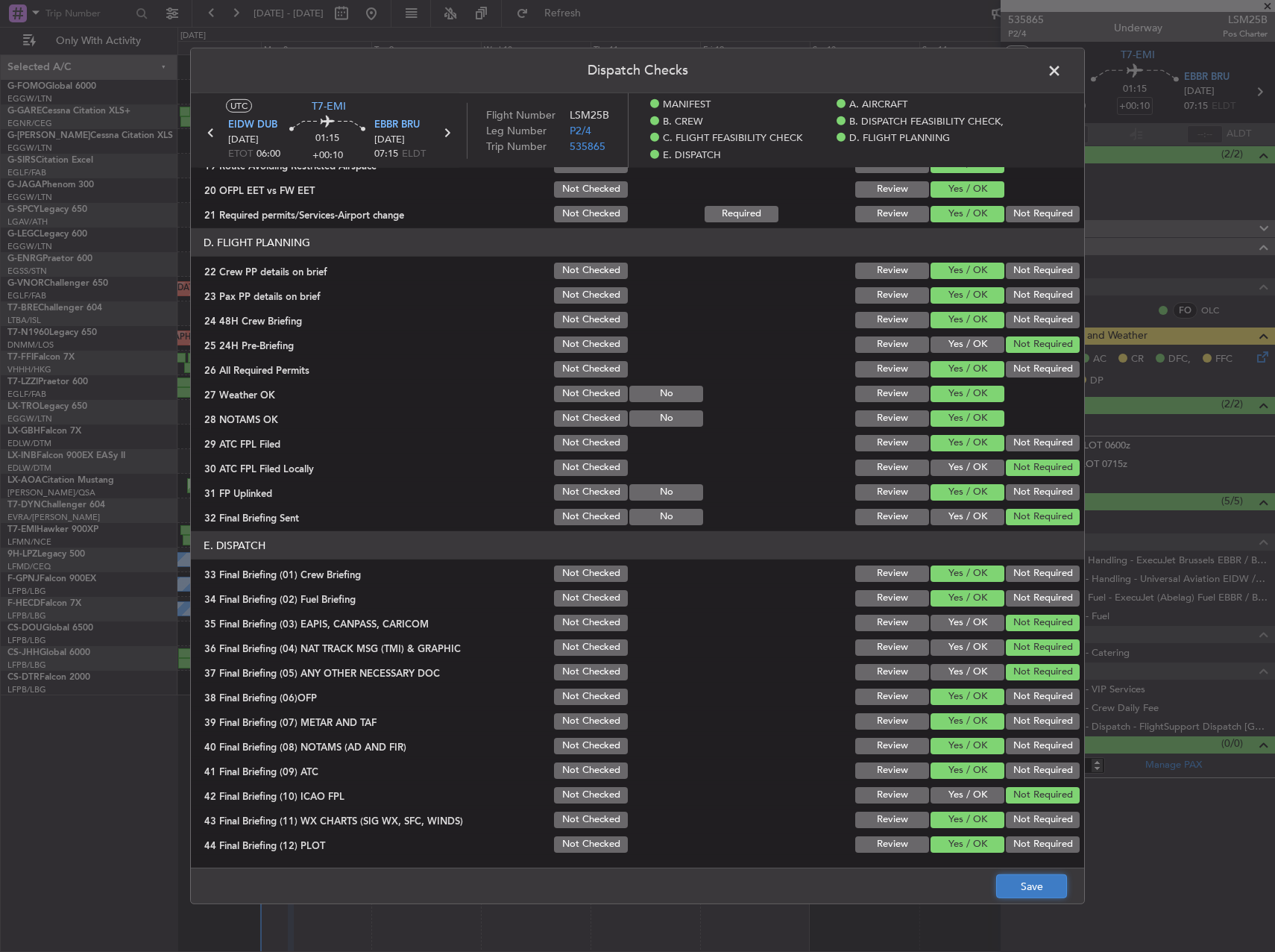
click at [1031, 882] on button "Save" at bounding box center [1031, 886] width 71 height 24
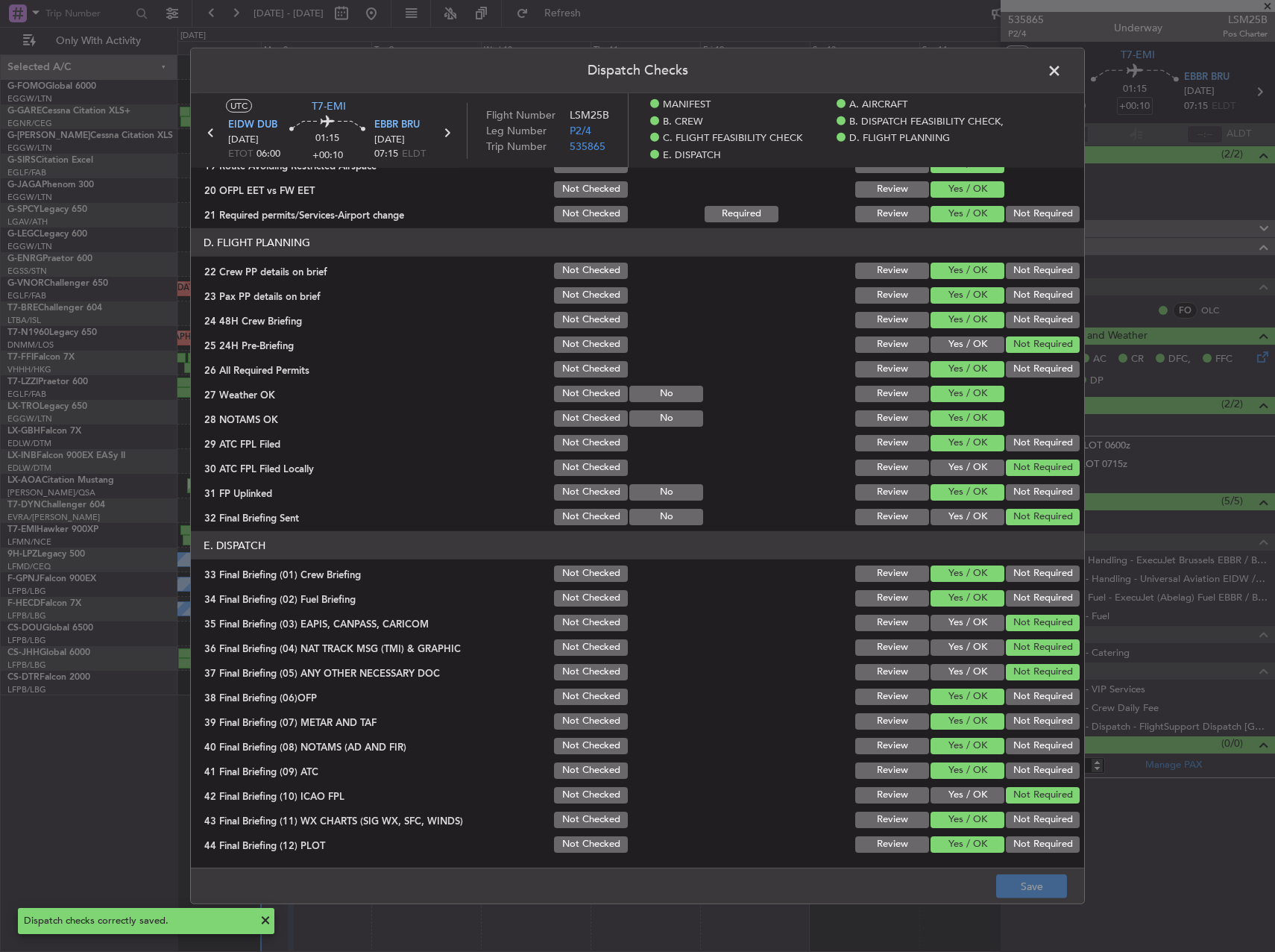
click at [1062, 69] on span at bounding box center [1062, 75] width 0 height 30
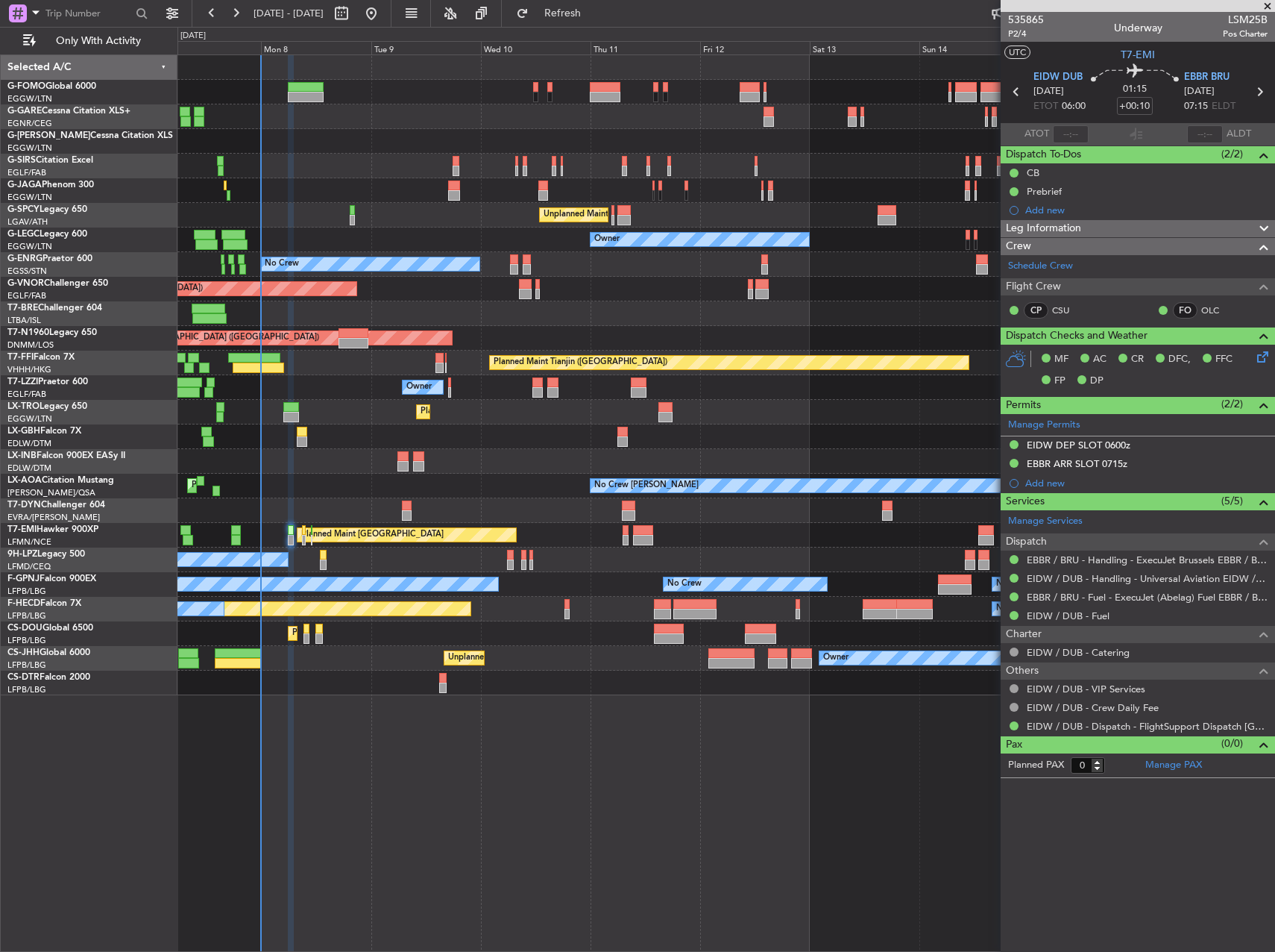
click at [476, 779] on div "Planned Maint [GEOGRAPHIC_DATA] ([GEOGRAPHIC_DATA]) Owner Unplanned Maint [GEOG…" at bounding box center [726, 503] width 1098 height 897
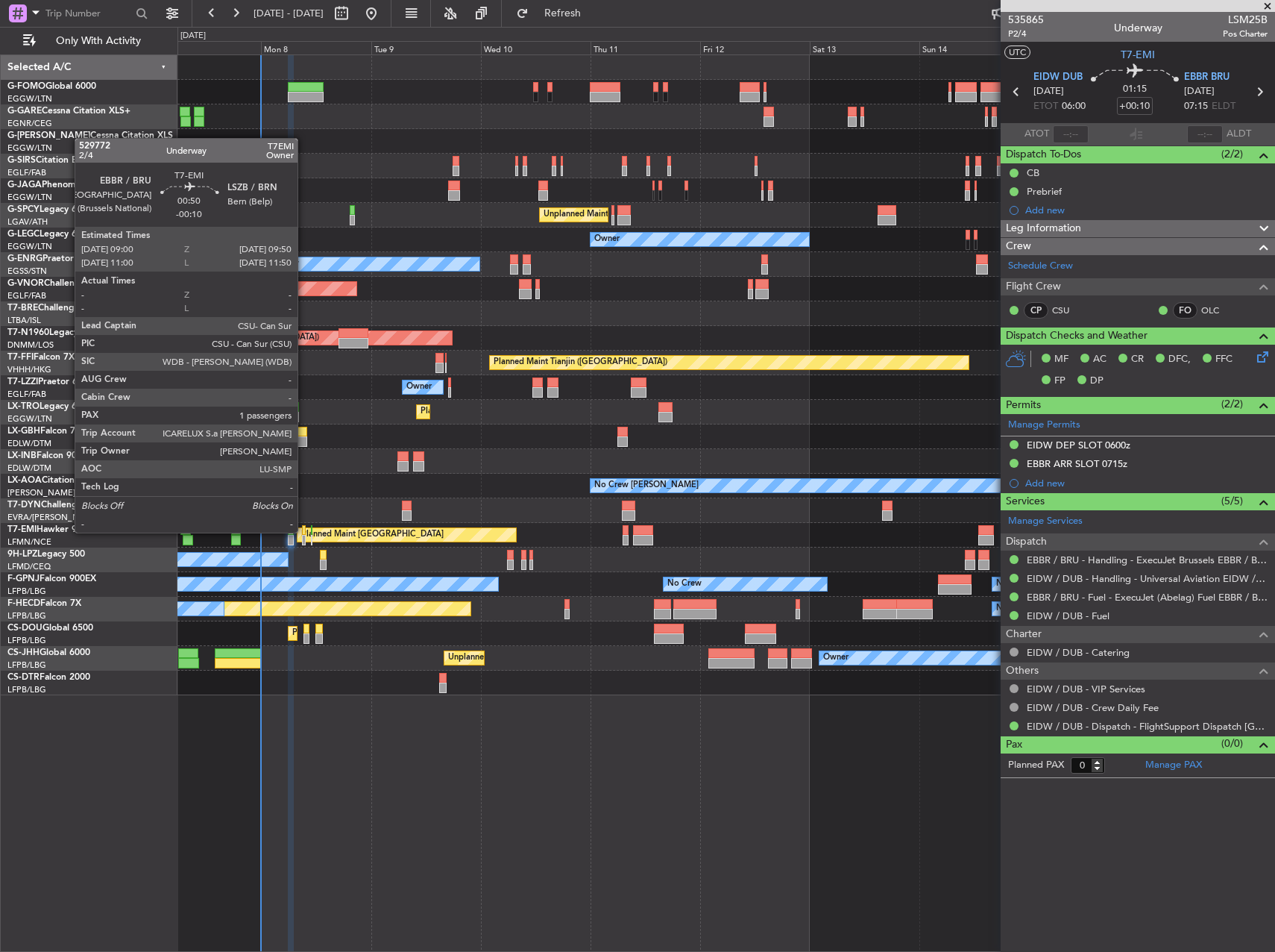
click at [304, 532] on div at bounding box center [303, 530] width 4 height 11
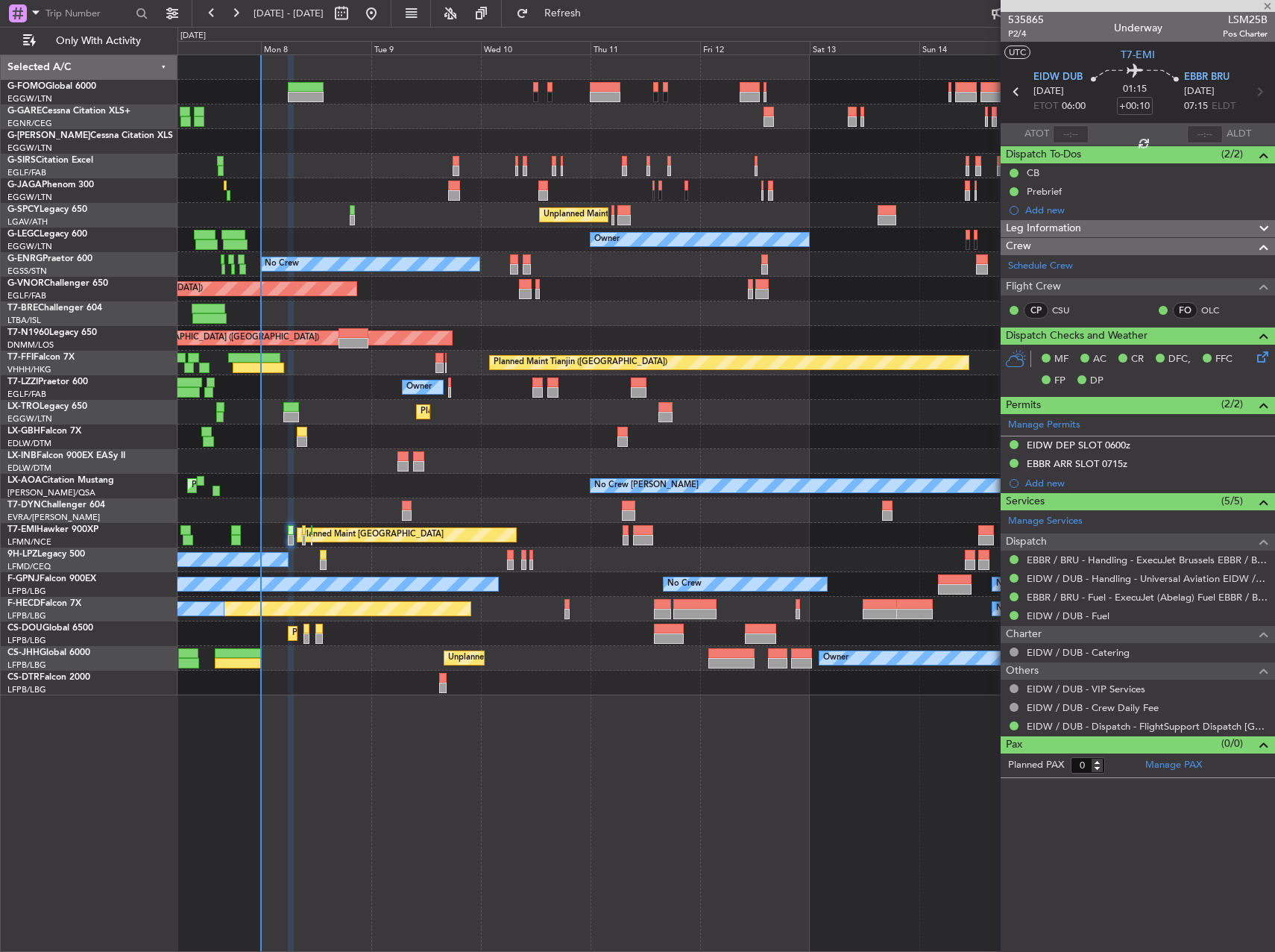
type input "-00:10"
type input "1"
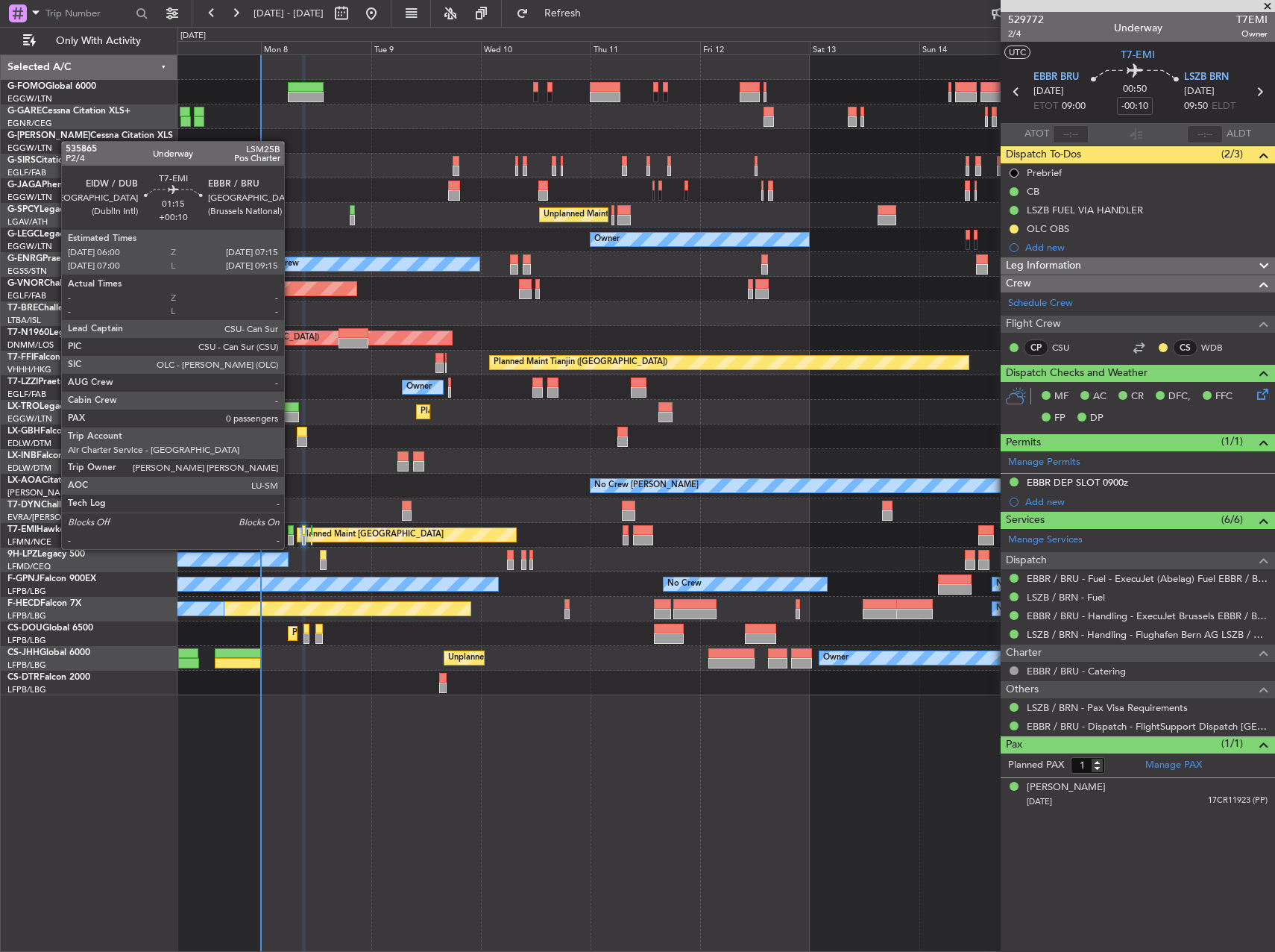
click at [291, 535] on div at bounding box center [290, 540] width 6 height 11
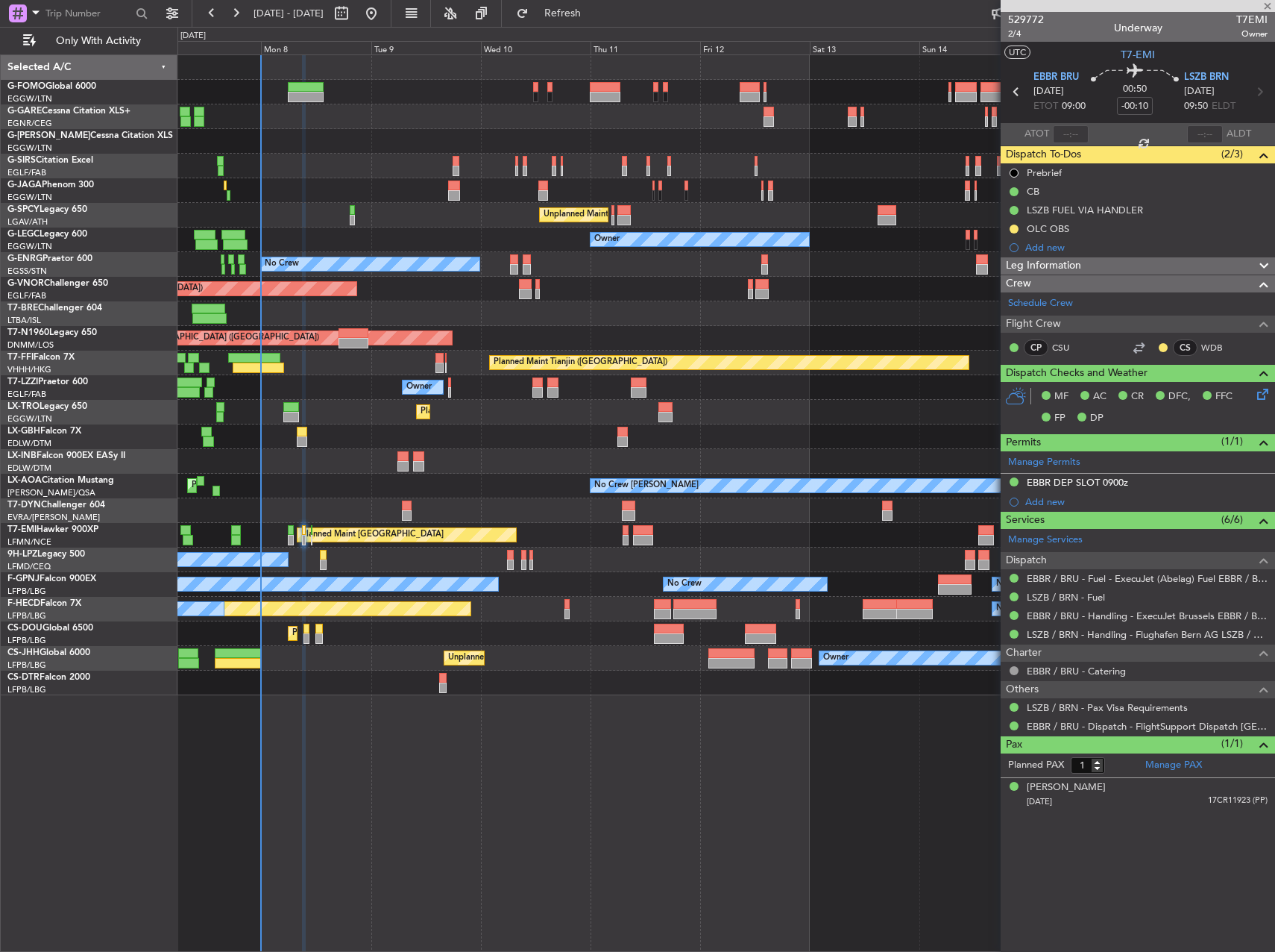
type input "+00:10"
type input "0"
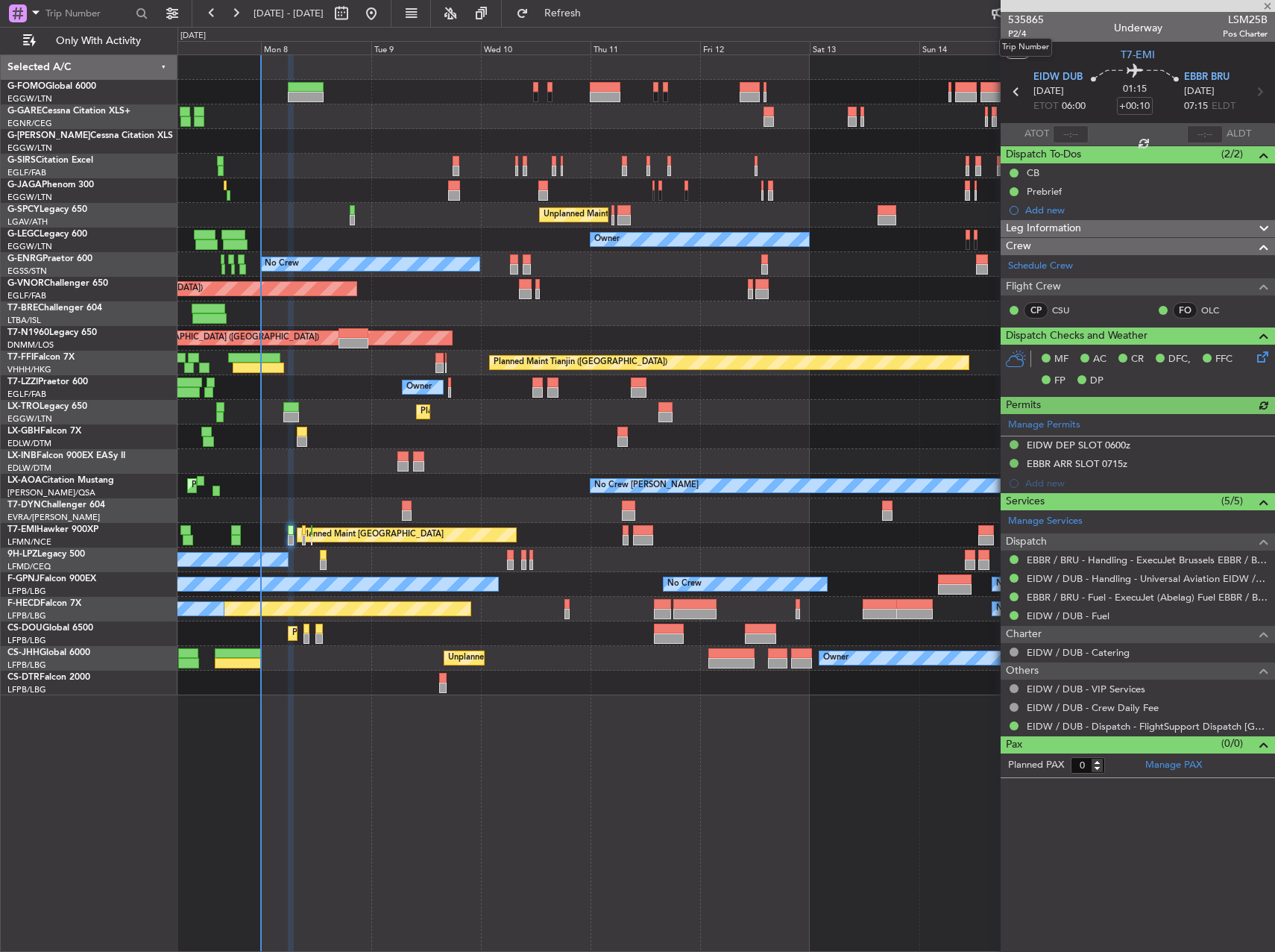
click at [1023, 32] on mat-tooltip-component "Trip Number" at bounding box center [1026, 48] width 74 height 39
click at [1011, 34] on span "P2/4" at bounding box center [1027, 34] width 36 height 12
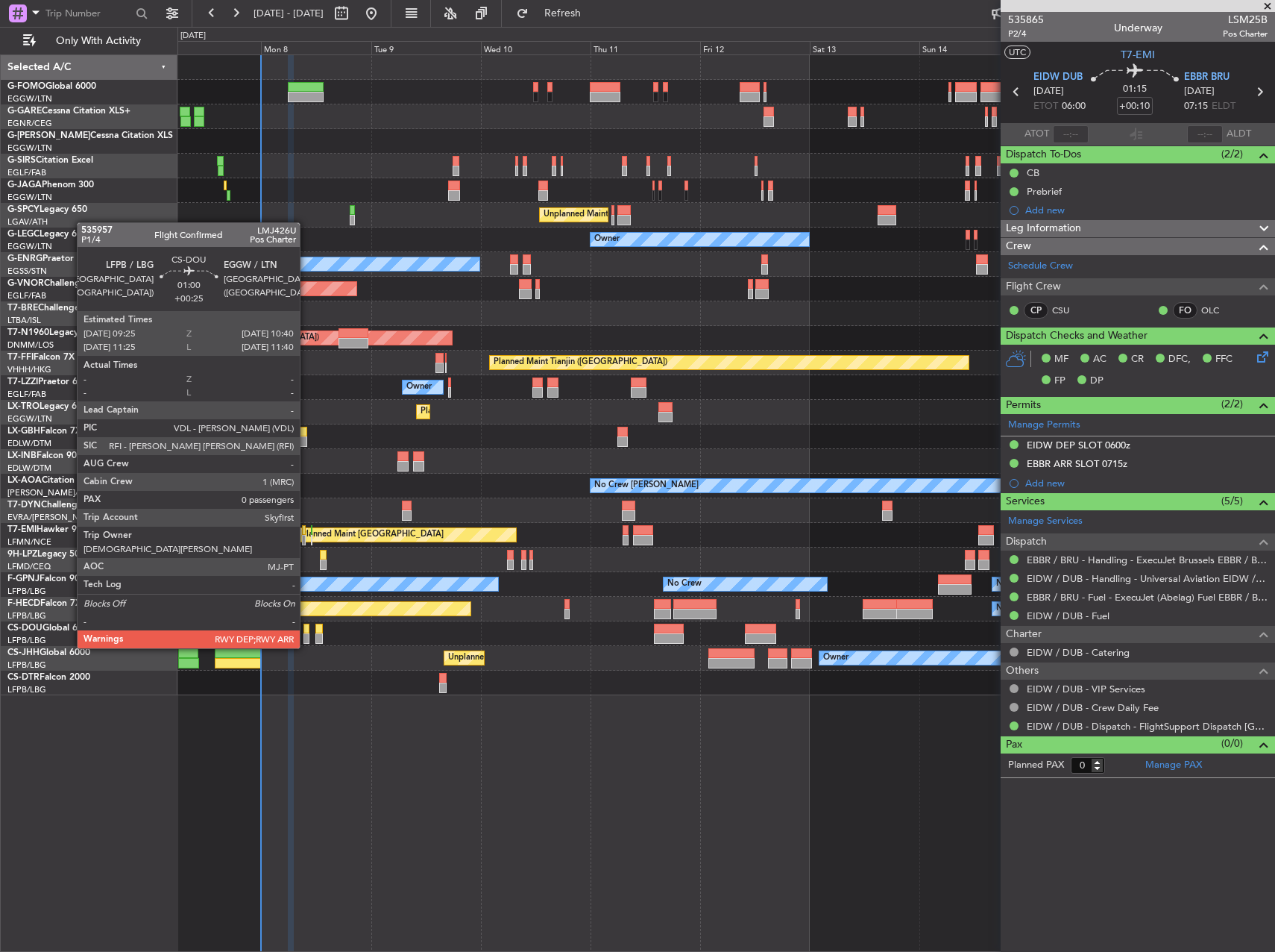
click at [307, 633] on div at bounding box center [306, 638] width 6 height 11
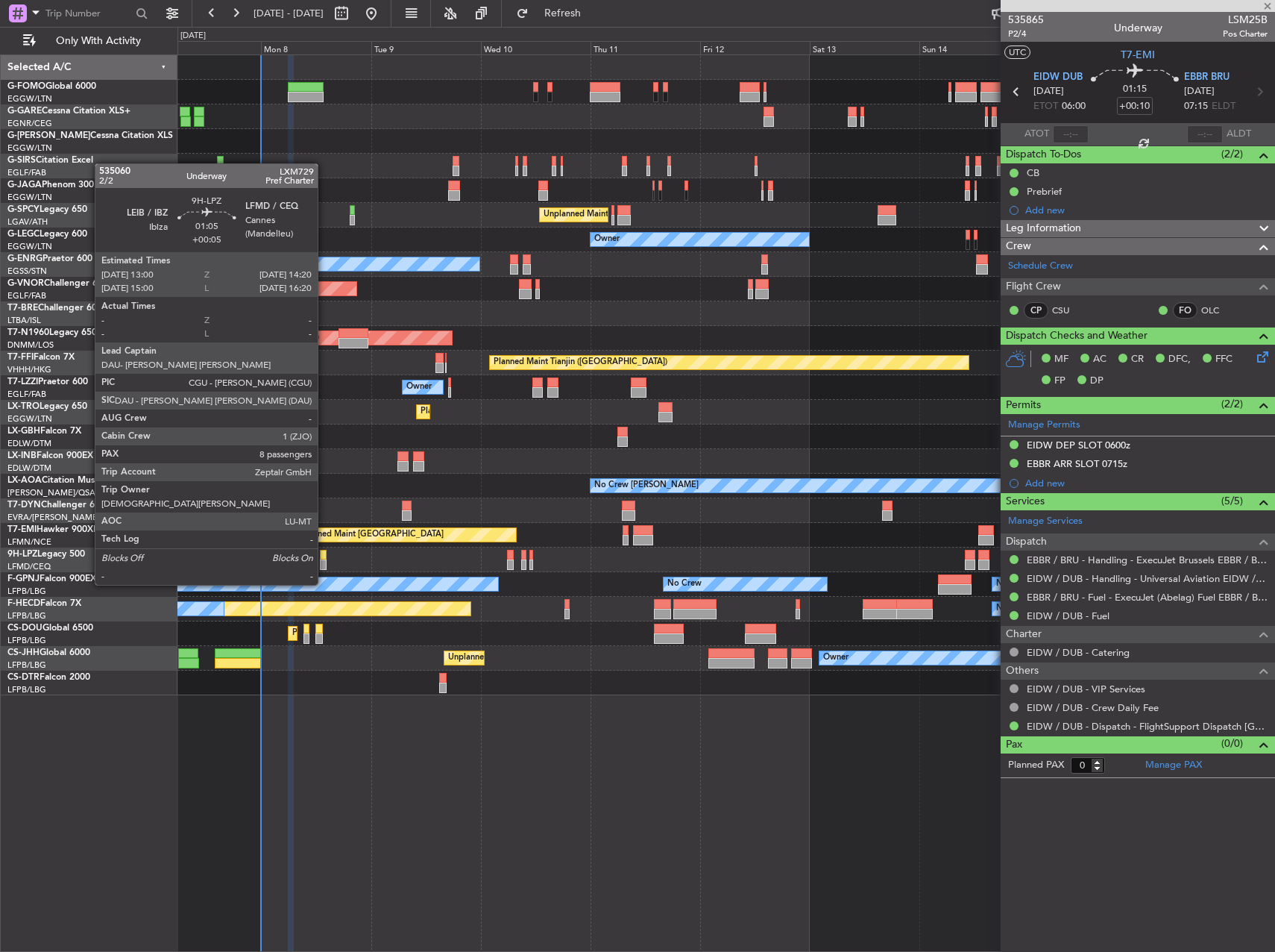
type input "+00:25"
